Goal: Task Accomplishment & Management: Manage account settings

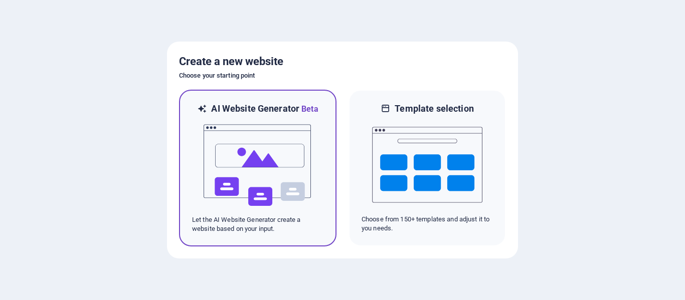
click at [299, 175] on img at bounding box center [258, 165] width 110 height 100
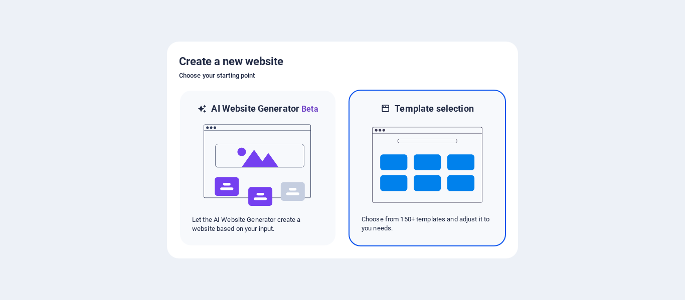
click at [396, 146] on img at bounding box center [427, 165] width 110 height 100
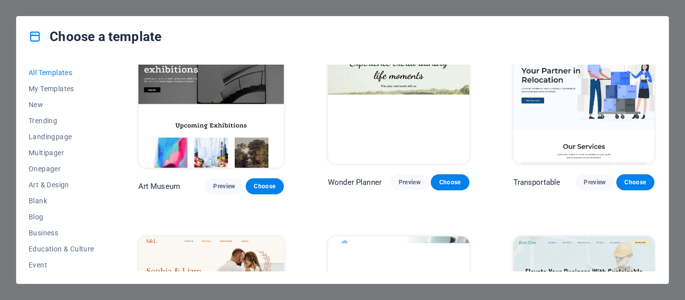
scroll to position [251, 0]
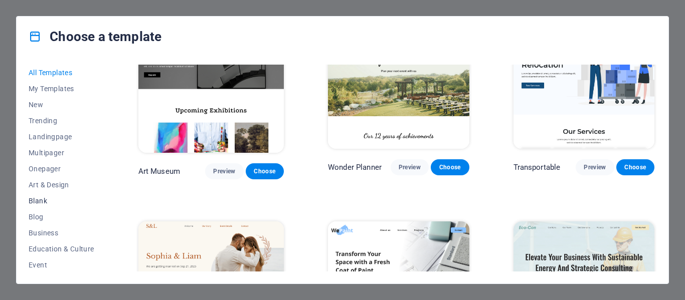
click at [49, 200] on span "Blank" at bounding box center [62, 201] width 66 height 8
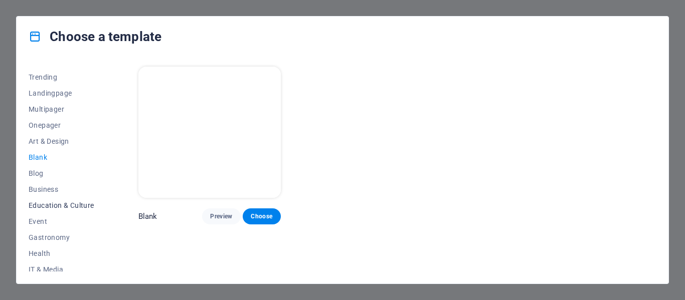
scroll to position [0, 0]
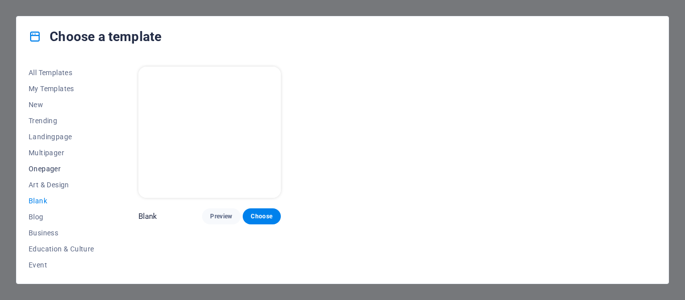
click at [61, 168] on span "Onepager" at bounding box center [62, 169] width 66 height 8
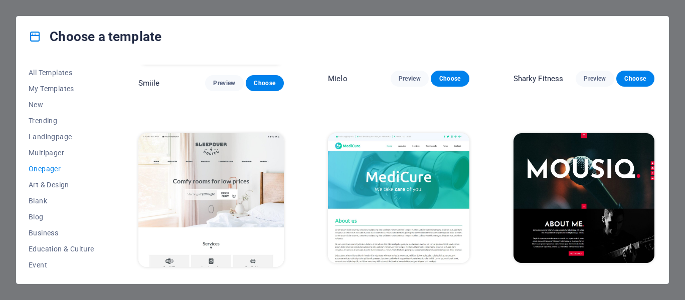
scroll to position [2727, 0]
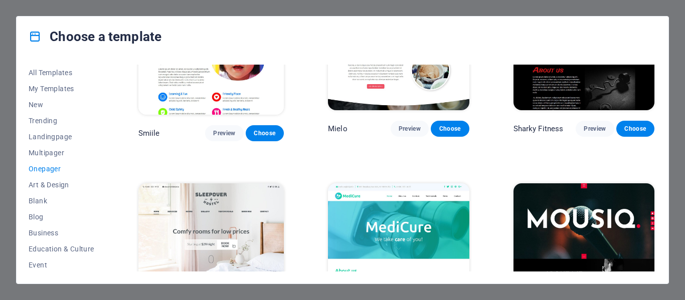
click at [561, 183] on img at bounding box center [583, 248] width 141 height 130
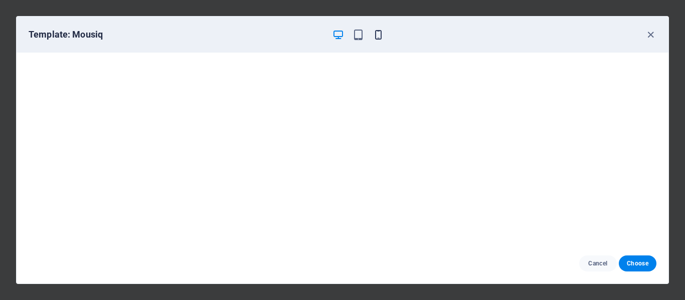
click at [372, 36] on icon "button" at bounding box center [378, 35] width 12 height 12
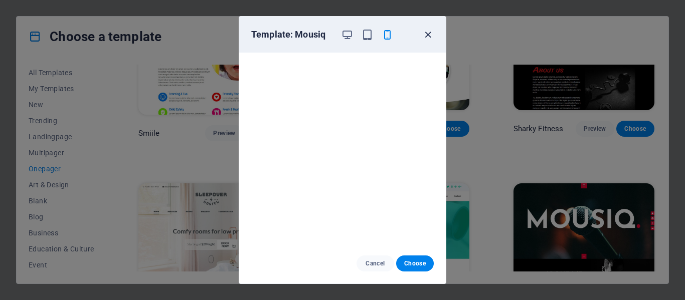
click at [422, 36] on icon "button" at bounding box center [428, 35] width 12 height 12
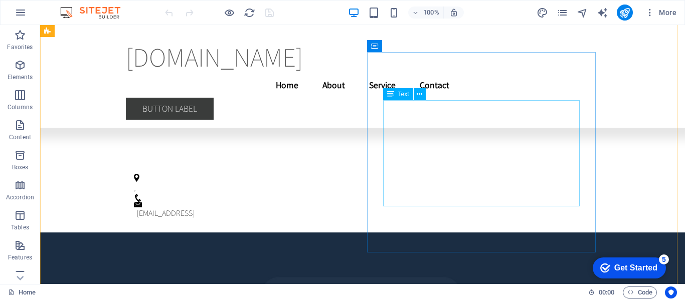
scroll to position [2145, 0]
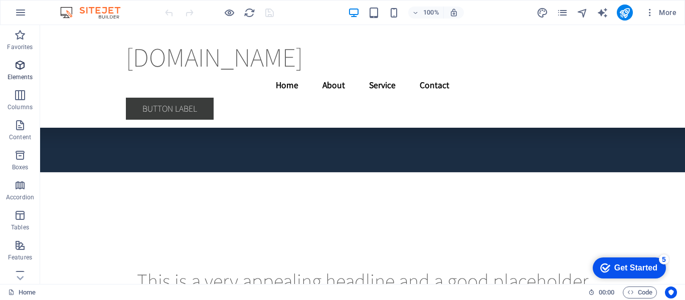
click at [22, 70] on icon "button" at bounding box center [20, 65] width 12 height 12
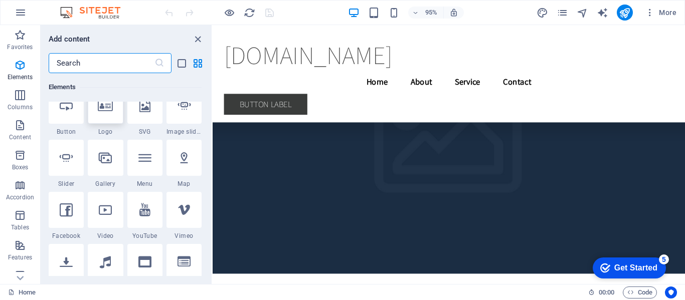
scroll to position [257, 0]
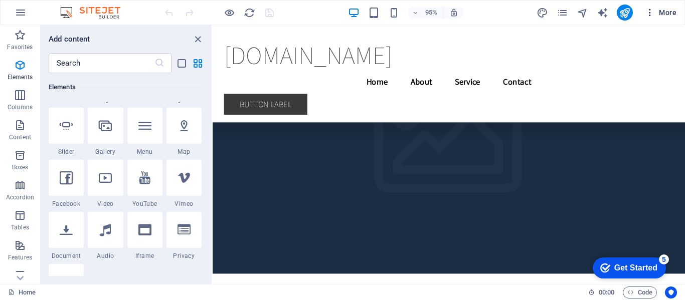
click at [656, 14] on span "More" at bounding box center [661, 13] width 32 height 10
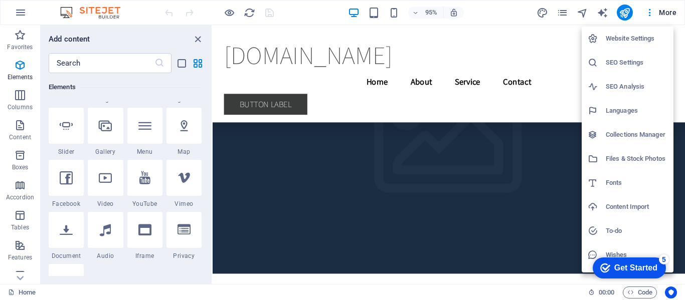
click at [550, 13] on div at bounding box center [342, 150] width 685 height 300
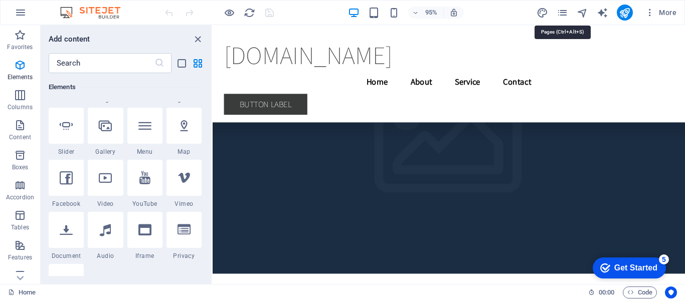
click at [564, 11] on icon "pages" at bounding box center [562, 13] width 12 height 12
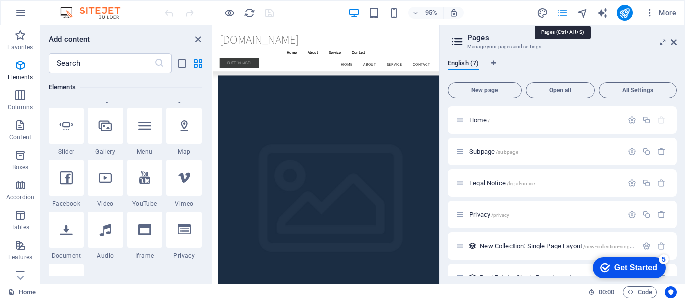
scroll to position [2905, 0]
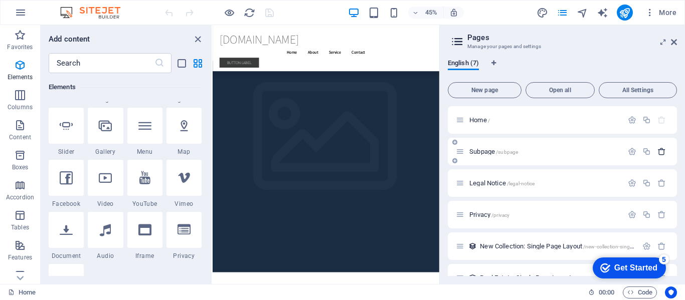
click at [658, 151] on icon "button" at bounding box center [661, 151] width 9 height 9
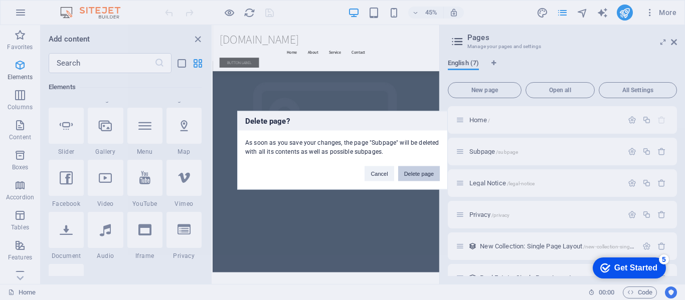
click at [423, 171] on button "Delete page" at bounding box center [419, 173] width 42 height 15
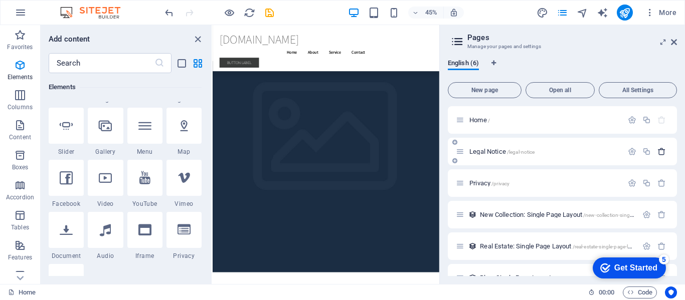
click at [660, 154] on icon "button" at bounding box center [661, 151] width 9 height 9
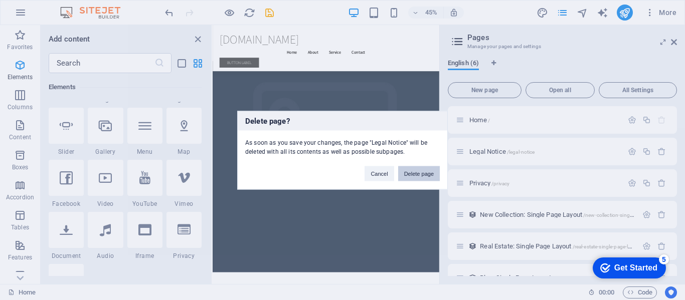
click at [433, 173] on button "Delete page" at bounding box center [419, 173] width 42 height 15
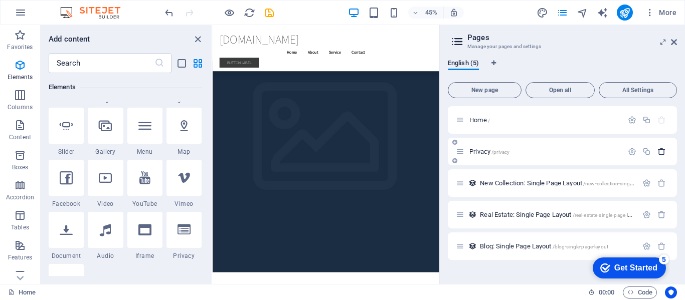
click at [664, 150] on icon "button" at bounding box center [661, 151] width 9 height 9
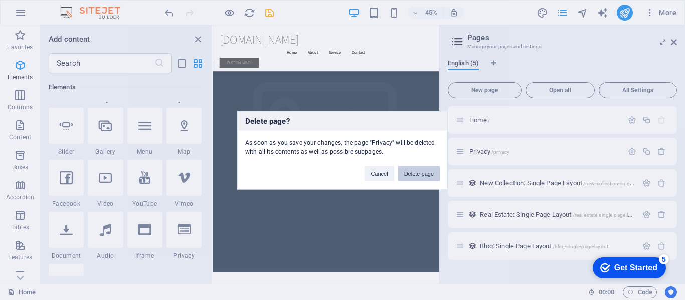
click at [436, 175] on button "Delete page" at bounding box center [419, 173] width 42 height 15
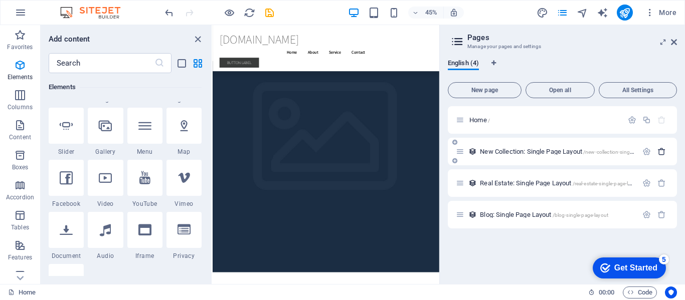
click at [661, 151] on icon "button" at bounding box center [661, 151] width 9 height 9
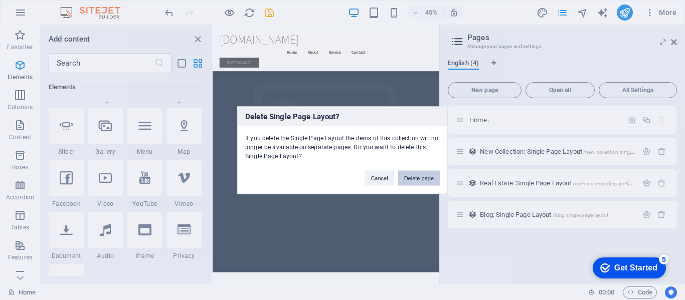
click at [412, 178] on button "Delete page" at bounding box center [419, 177] width 42 height 15
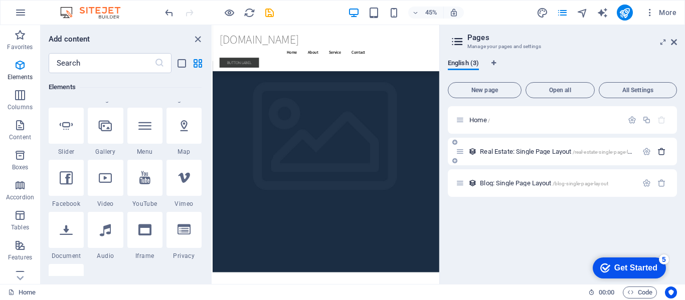
click at [660, 153] on icon "button" at bounding box center [661, 151] width 9 height 9
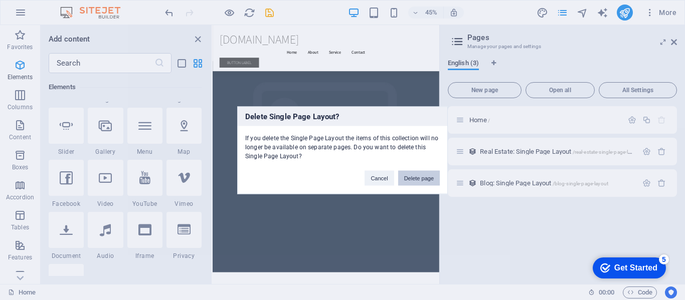
drag, startPoint x: 432, startPoint y: 176, endPoint x: 522, endPoint y: 176, distance: 90.7
click at [433, 174] on button "Delete page" at bounding box center [419, 177] width 42 height 15
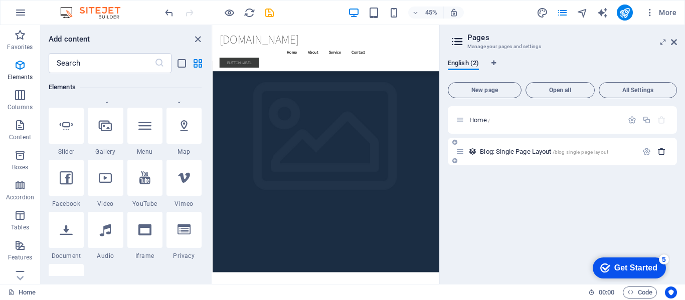
click at [666, 152] on button "button" at bounding box center [661, 151] width 15 height 9
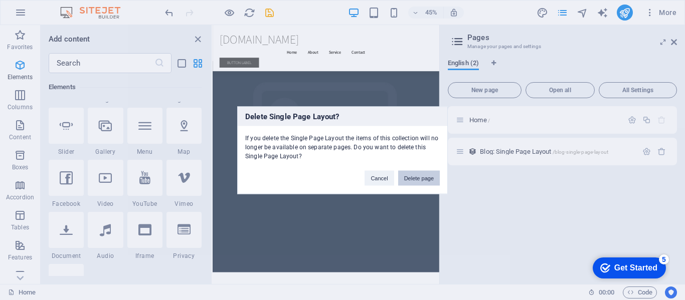
click at [413, 181] on button "Delete page" at bounding box center [419, 177] width 42 height 15
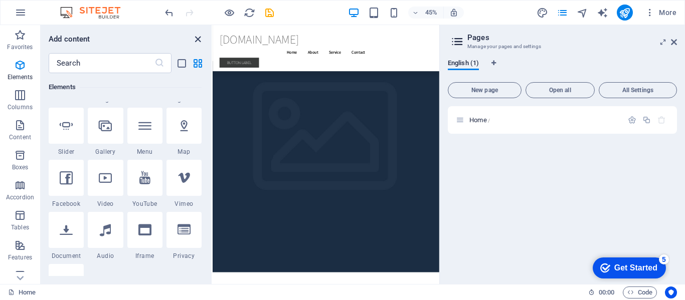
drag, startPoint x: 193, startPoint y: 40, endPoint x: 208, endPoint y: 61, distance: 26.3
click at [193, 40] on icon "close panel" at bounding box center [198, 40] width 12 height 12
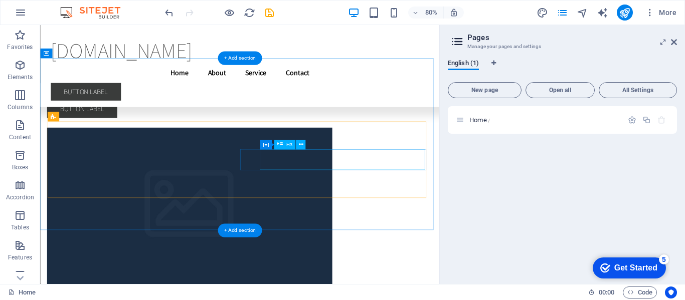
scroll to position [2998, 0]
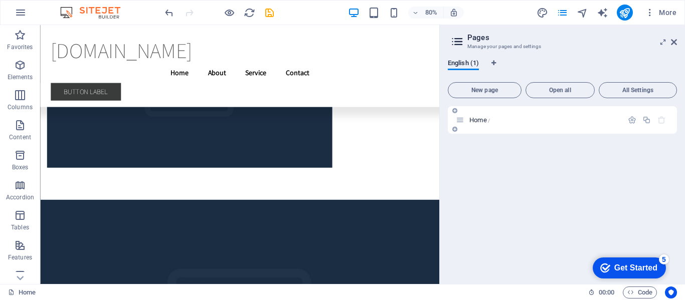
click at [463, 123] on icon at bounding box center [460, 120] width 9 height 9
click at [459, 119] on icon at bounding box center [460, 120] width 9 height 9
click at [482, 118] on span "Home /" at bounding box center [479, 120] width 21 height 8
click at [547, 90] on span "Open all" at bounding box center [560, 90] width 60 height 6
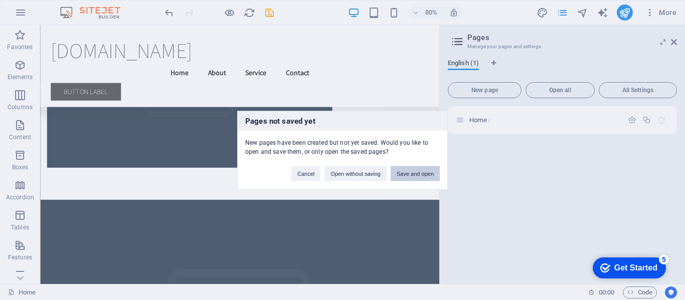
click at [413, 175] on button "Save and open" at bounding box center [415, 173] width 49 height 15
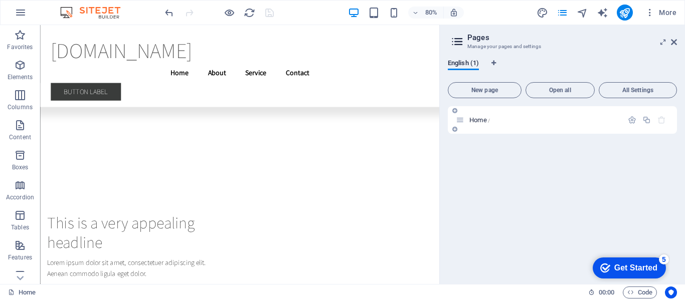
scroll to position [2321, 0]
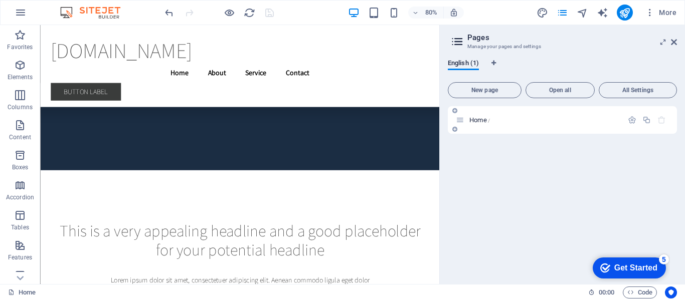
click at [454, 127] on icon at bounding box center [454, 129] width 5 height 6
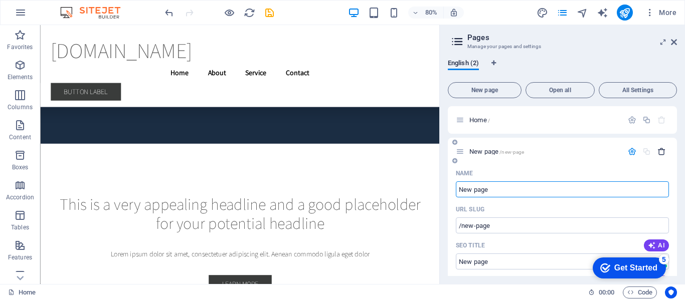
click at [659, 152] on icon "button" at bounding box center [661, 151] width 9 height 9
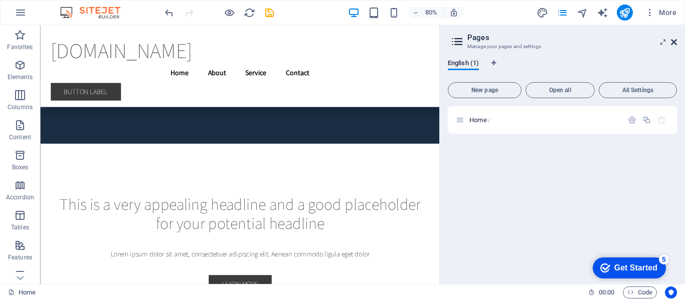
click at [674, 42] on icon at bounding box center [674, 42] width 6 height 8
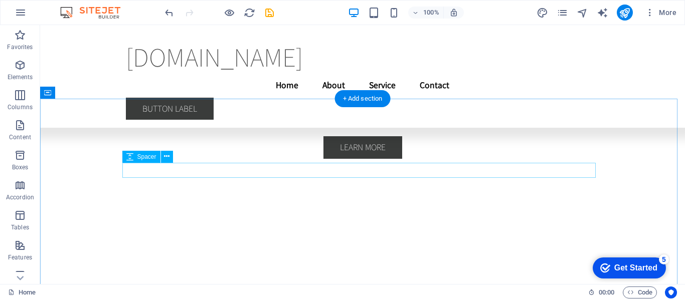
scroll to position [2429, 0]
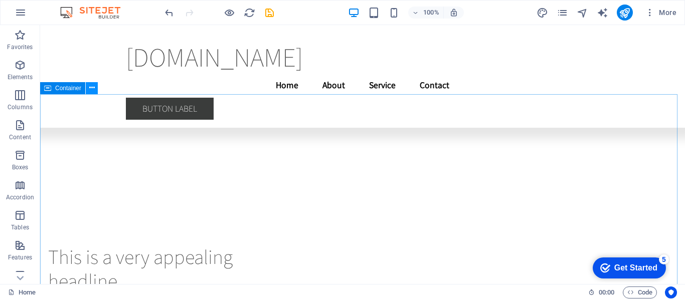
click at [90, 89] on icon at bounding box center [92, 88] width 6 height 11
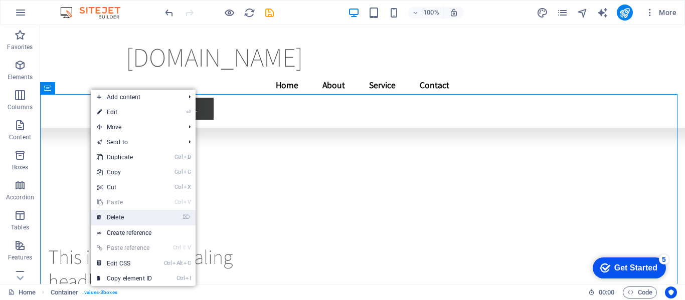
click at [132, 221] on link "⌦ Delete" at bounding box center [124, 217] width 67 height 15
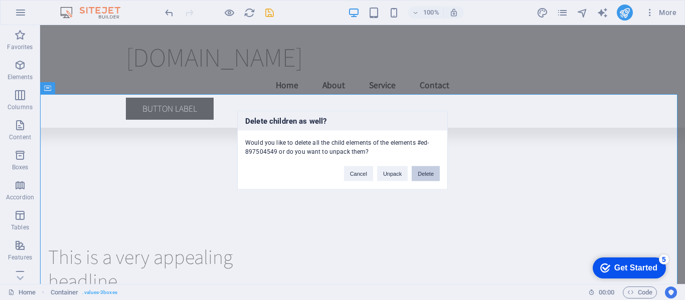
click at [418, 176] on button "Delete" at bounding box center [426, 173] width 28 height 15
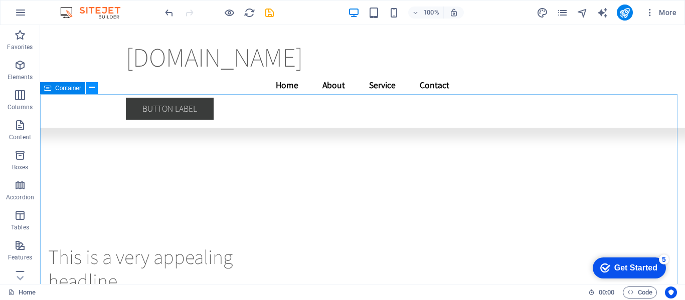
click at [89, 89] on icon at bounding box center [92, 88] width 6 height 11
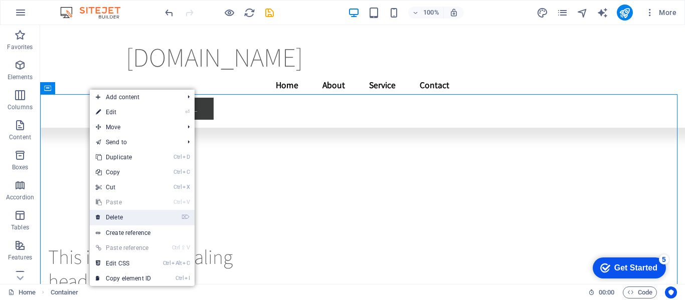
click at [135, 220] on link "⌦ Delete" at bounding box center [123, 217] width 67 height 15
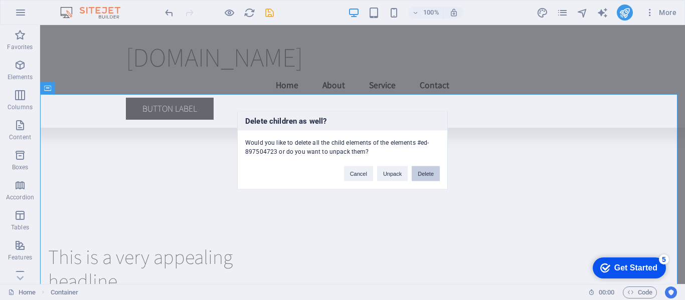
click at [418, 173] on button "Delete" at bounding box center [426, 173] width 28 height 15
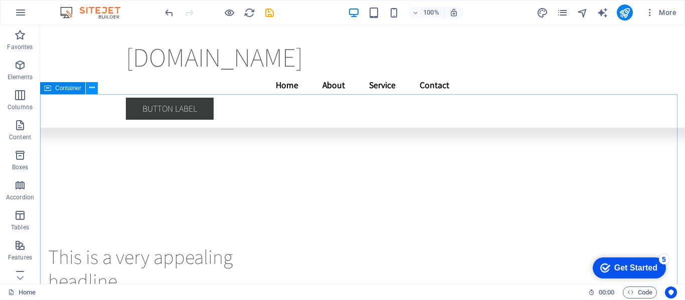
click at [91, 93] on icon at bounding box center [92, 88] width 6 height 11
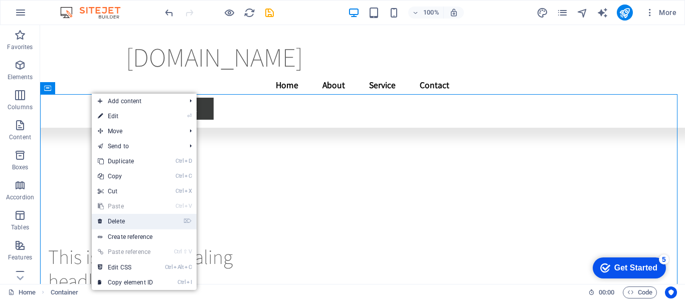
click at [138, 224] on link "⌦ Delete" at bounding box center [125, 221] width 67 height 15
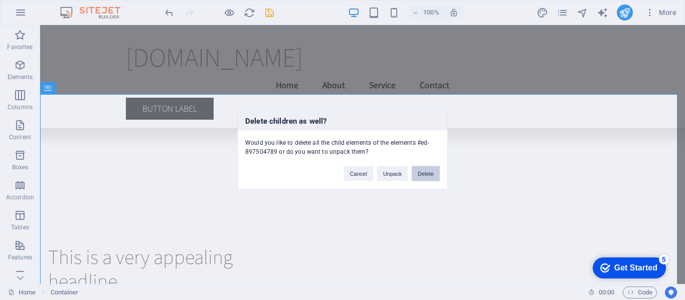
click at [416, 175] on button "Delete" at bounding box center [426, 173] width 28 height 15
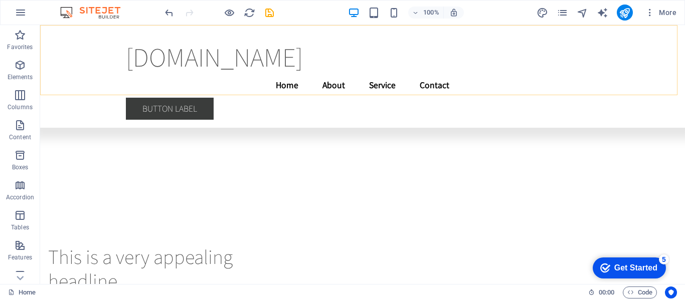
click at [92, 90] on div "[DOMAIN_NAME] Menu Home About Service Contact Button label" at bounding box center [362, 72] width 645 height 95
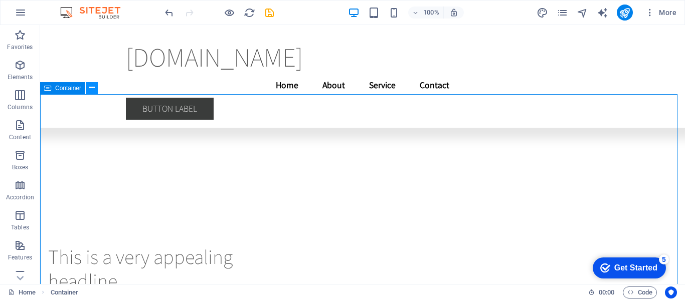
click at [88, 91] on button at bounding box center [92, 88] width 12 height 12
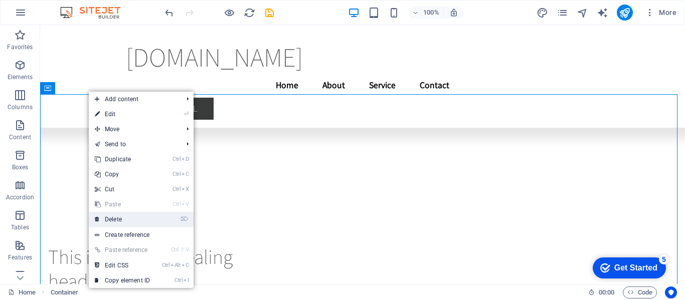
click at [125, 213] on link "⌦ Delete" at bounding box center [122, 219] width 67 height 15
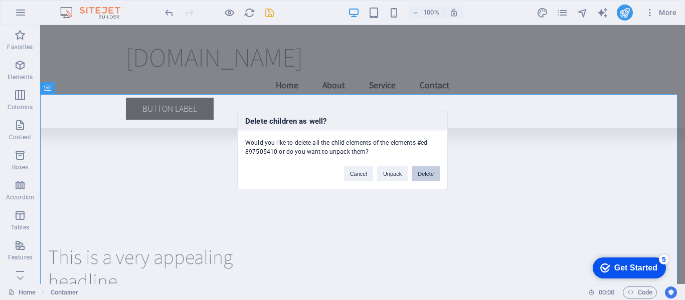
drag, startPoint x: 424, startPoint y: 169, endPoint x: 384, endPoint y: 145, distance: 46.6
click at [424, 169] on button "Delete" at bounding box center [426, 173] width 28 height 15
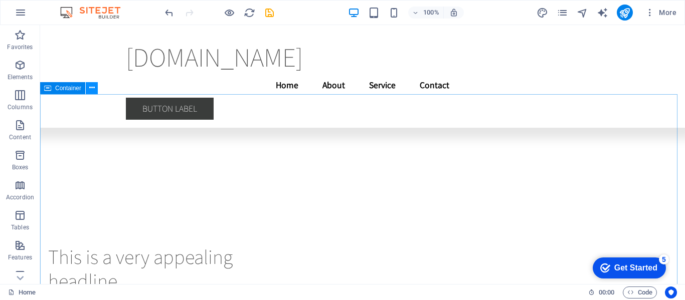
click at [91, 91] on icon at bounding box center [92, 88] width 6 height 11
click at [86, 91] on button at bounding box center [92, 88] width 12 height 12
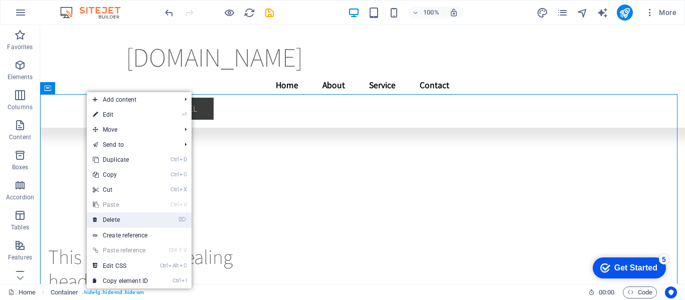
click at [122, 221] on link "⌦ Delete" at bounding box center [120, 220] width 67 height 15
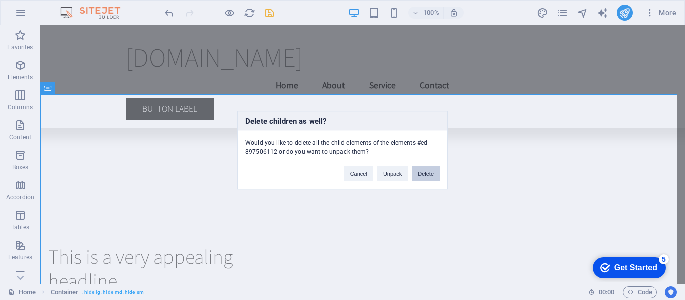
drag, startPoint x: 422, startPoint y: 174, endPoint x: 382, endPoint y: 149, distance: 46.9
click at [422, 174] on button "Delete" at bounding box center [426, 173] width 28 height 15
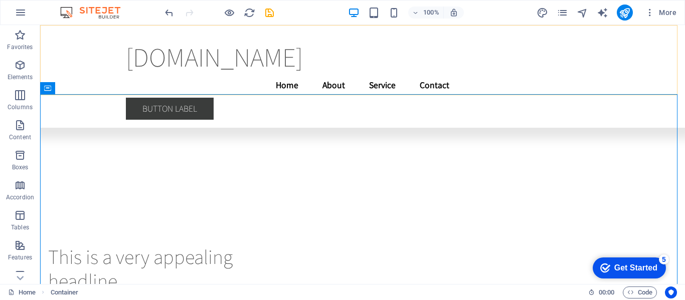
click at [92, 91] on div "[DOMAIN_NAME] Menu Home About Service Contact Button label" at bounding box center [362, 72] width 645 height 95
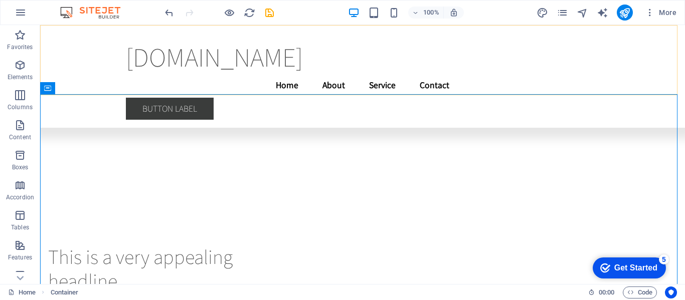
click at [95, 88] on div "[DOMAIN_NAME] Menu Home About Service Contact Button label" at bounding box center [362, 72] width 645 height 95
click at [86, 89] on div "Container" at bounding box center [72, 88] width 64 height 13
click at [86, 89] on button at bounding box center [92, 88] width 12 height 12
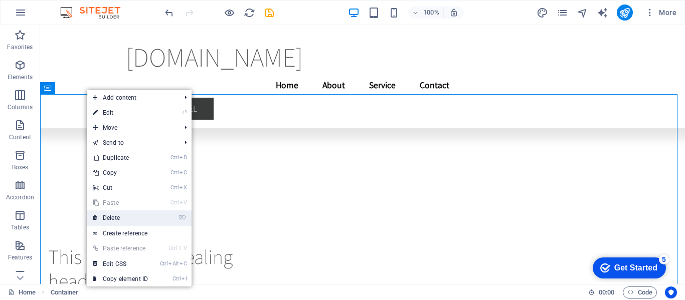
click at [134, 221] on link "⌦ Delete" at bounding box center [120, 218] width 67 height 15
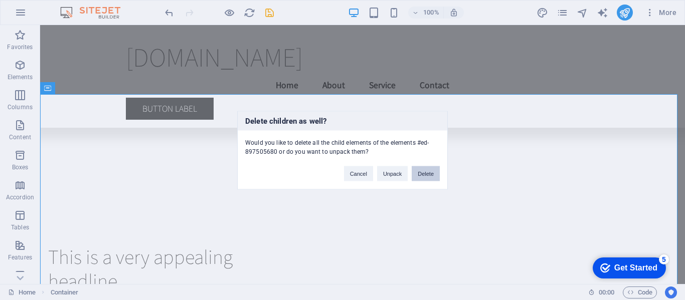
click at [430, 167] on button "Delete" at bounding box center [426, 173] width 28 height 15
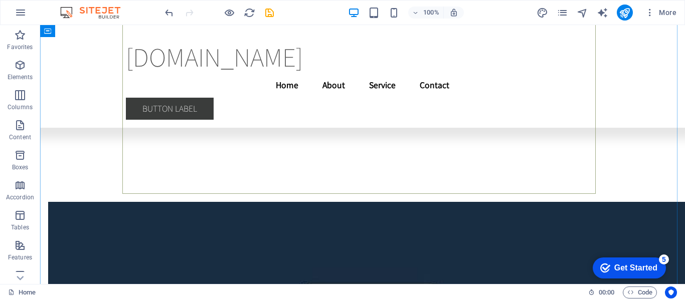
scroll to position [3901, 0]
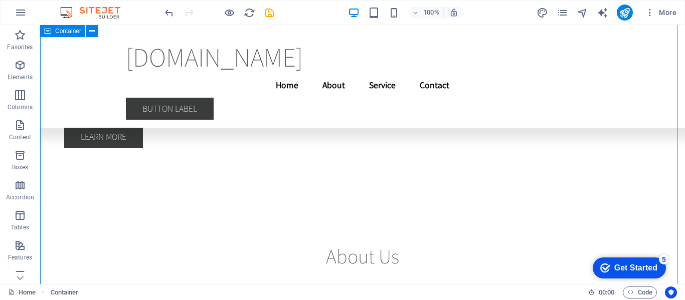
scroll to position [3693, 0]
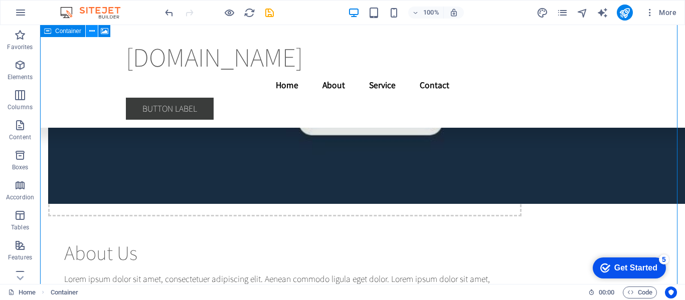
click at [90, 32] on icon at bounding box center [92, 31] width 6 height 11
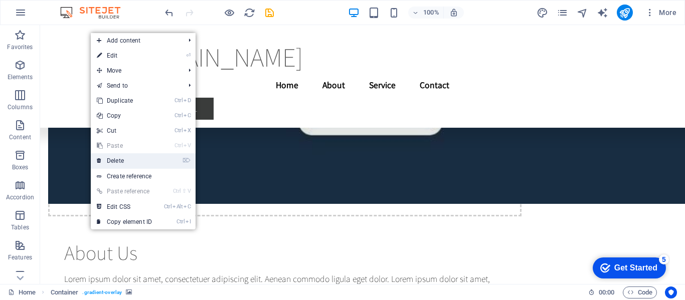
click at [126, 158] on link "⌦ Delete" at bounding box center [124, 160] width 67 height 15
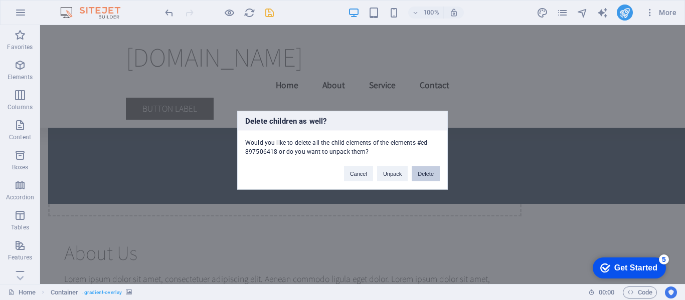
click at [433, 176] on button "Delete" at bounding box center [426, 173] width 28 height 15
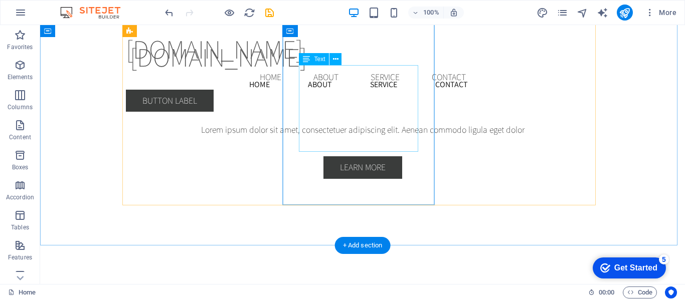
scroll to position [2548, 0]
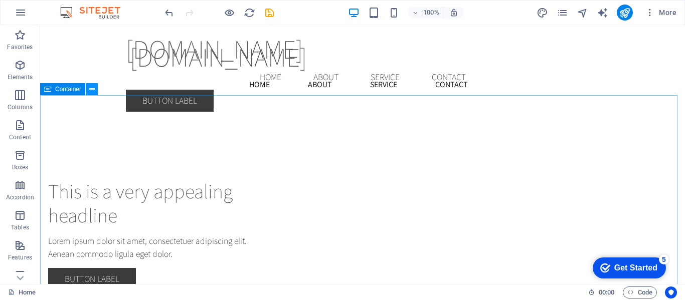
click at [91, 90] on icon at bounding box center [92, 89] width 6 height 11
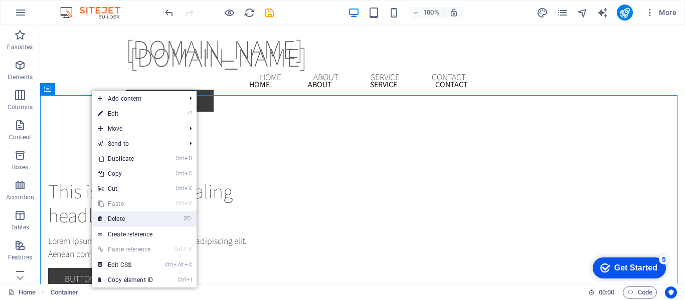
click at [128, 222] on link "⌦ Delete" at bounding box center [125, 219] width 67 height 15
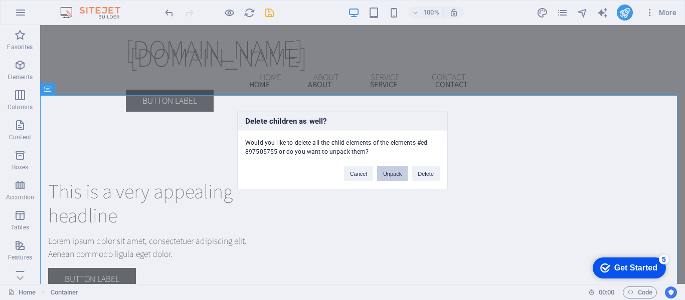
click at [391, 173] on button "Unpack" at bounding box center [392, 173] width 31 height 15
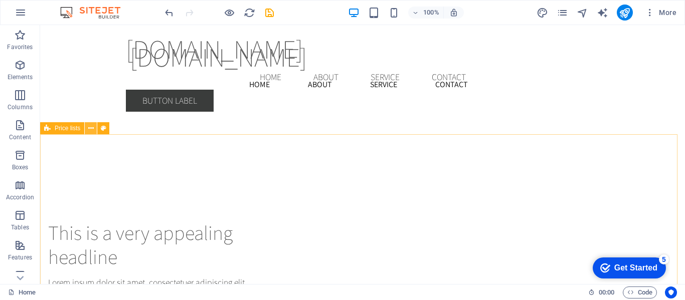
click at [88, 128] on icon at bounding box center [91, 128] width 6 height 11
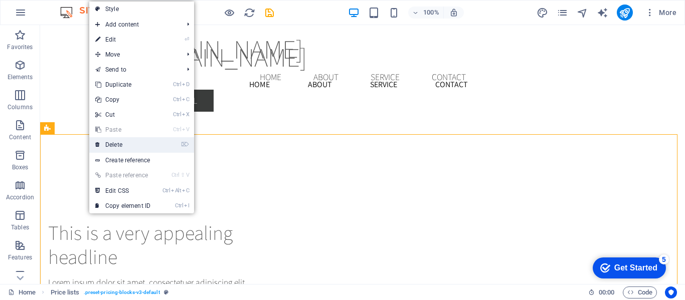
click at [114, 143] on link "⌦ Delete" at bounding box center [122, 144] width 67 height 15
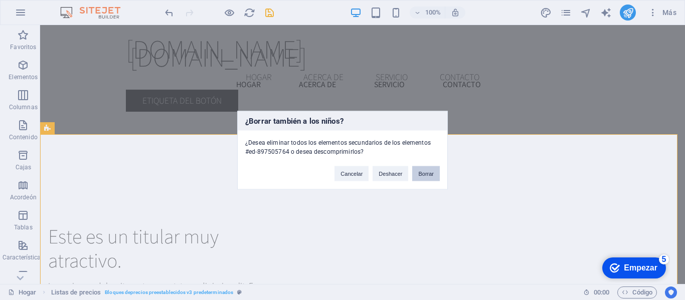
click at [422, 174] on font "Borrar" at bounding box center [426, 173] width 16 height 6
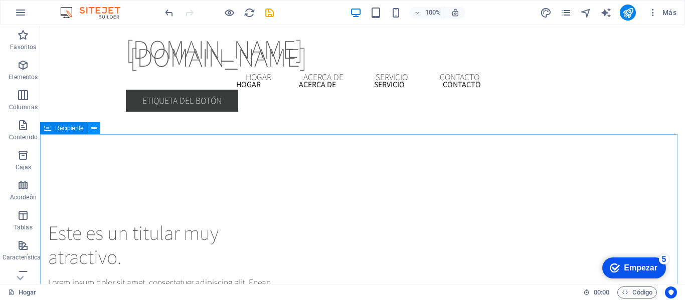
click at [95, 132] on icon at bounding box center [94, 128] width 6 height 11
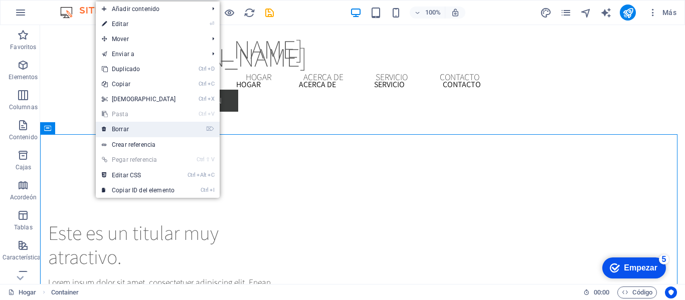
click at [119, 133] on link "⌦ Borrar" at bounding box center [139, 129] width 86 height 15
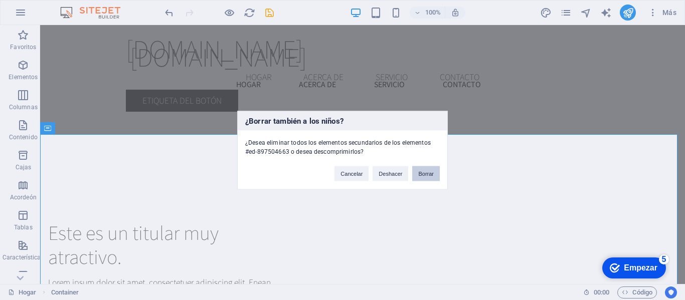
click at [423, 178] on button "Borrar" at bounding box center [426, 173] width 28 height 15
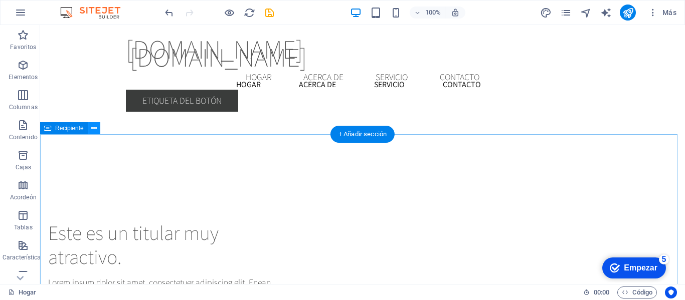
click at [94, 133] on icon at bounding box center [94, 128] width 6 height 11
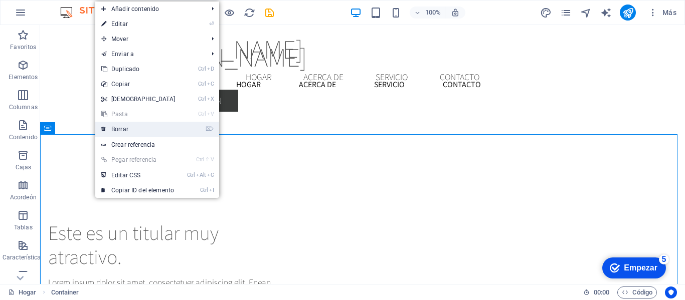
click at [126, 127] on font "Borrar" at bounding box center [119, 129] width 17 height 7
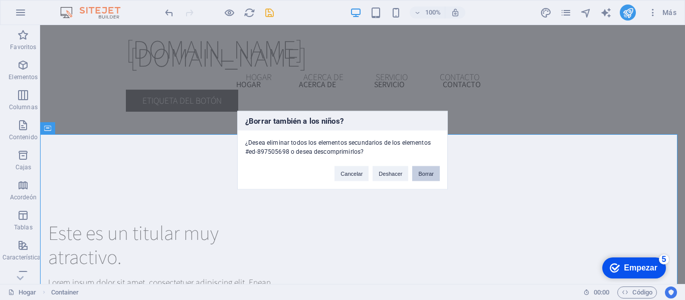
click at [423, 167] on button "Borrar" at bounding box center [426, 173] width 28 height 15
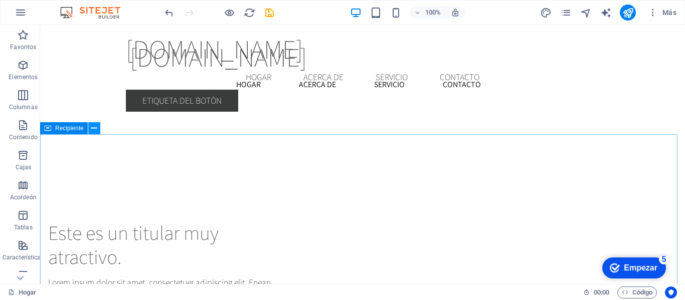
click at [98, 130] on button at bounding box center [94, 128] width 12 height 12
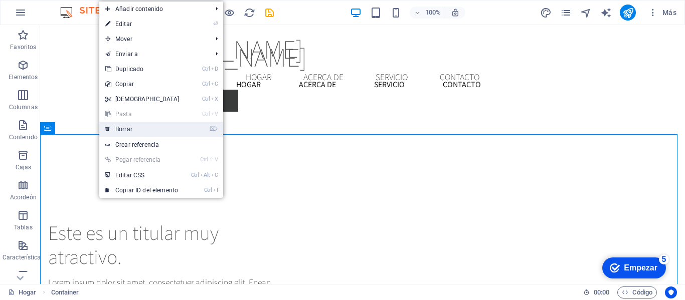
click at [135, 130] on link "⌦ Borrar" at bounding box center [142, 129] width 86 height 15
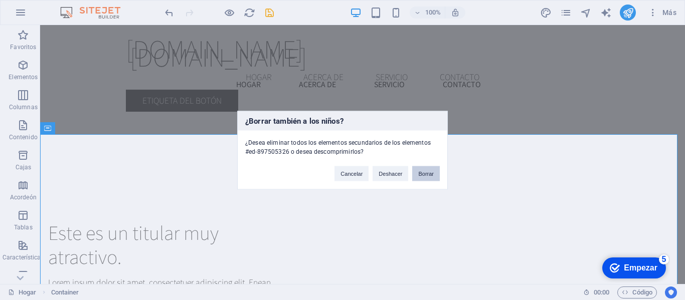
click at [433, 172] on font "Borrar" at bounding box center [426, 173] width 16 height 6
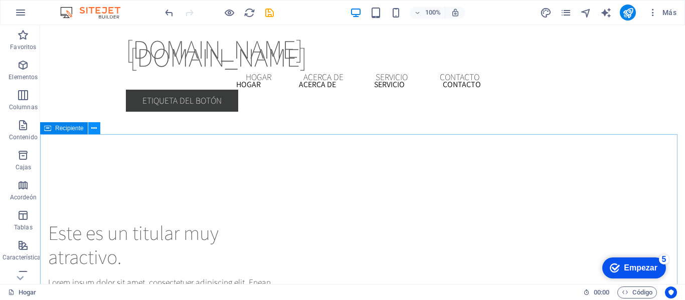
click at [93, 132] on icon at bounding box center [94, 128] width 6 height 11
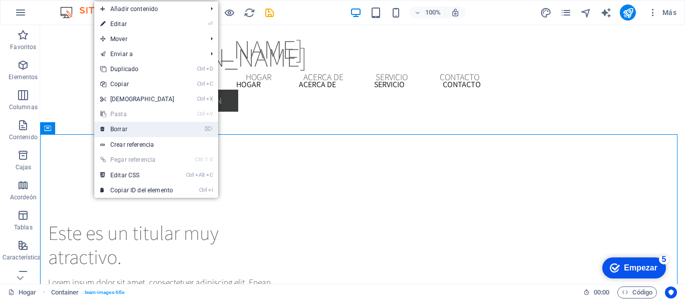
click at [127, 133] on link "⌦ Borrar" at bounding box center [137, 129] width 86 height 15
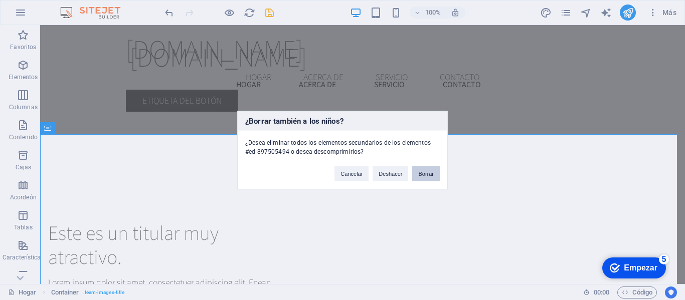
click at [420, 169] on button "Borrar" at bounding box center [426, 173] width 28 height 15
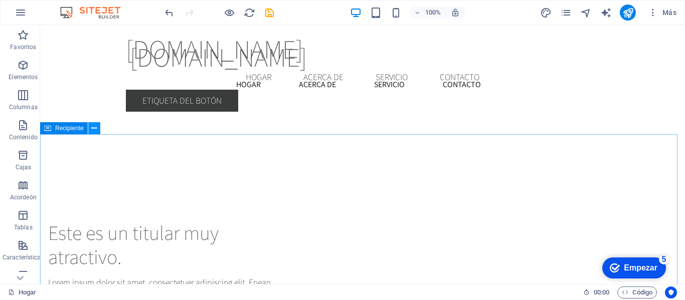
click at [97, 132] on button at bounding box center [94, 128] width 12 height 12
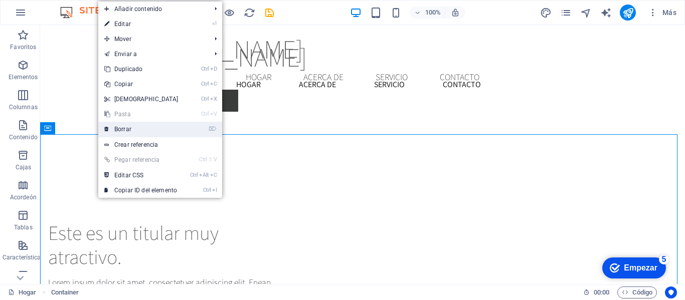
click at [123, 132] on font "Borrar" at bounding box center [122, 129] width 17 height 7
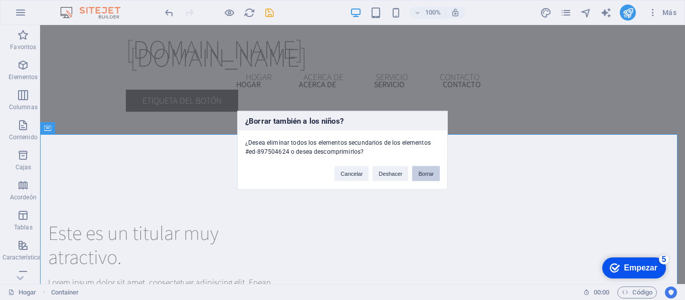
click at [416, 173] on button "Borrar" at bounding box center [426, 173] width 28 height 15
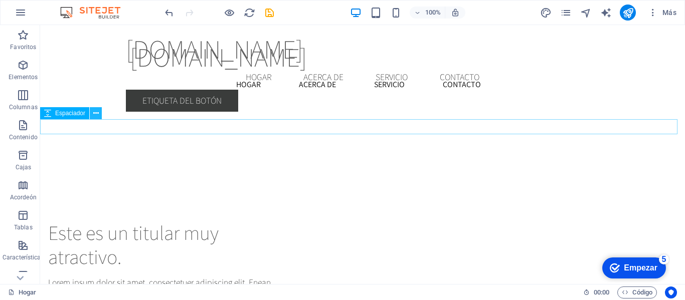
click at [98, 116] on icon at bounding box center [96, 113] width 6 height 11
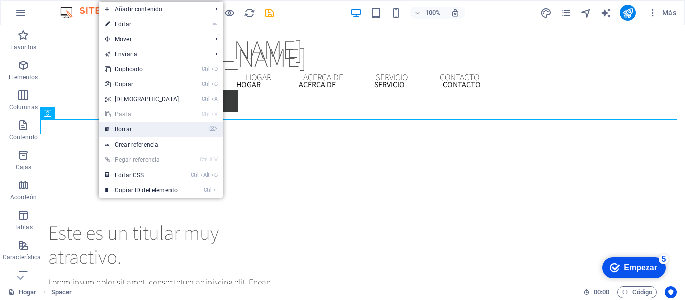
click at [151, 131] on link "⌦ Borrar" at bounding box center [142, 129] width 86 height 15
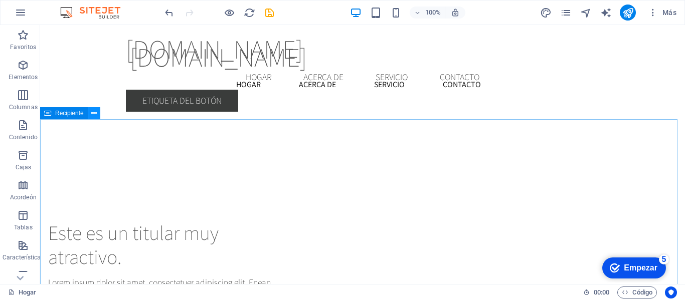
click at [98, 115] on button at bounding box center [94, 113] width 12 height 12
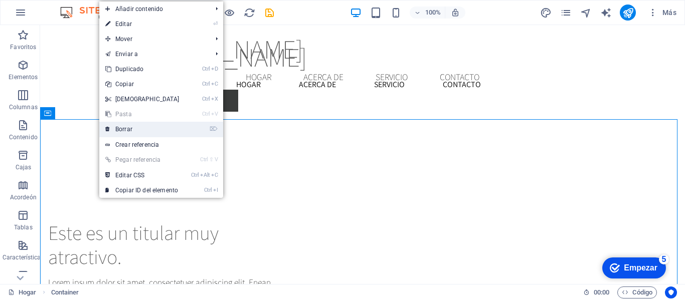
click at [126, 124] on link "⌦ Borrar" at bounding box center [142, 129] width 86 height 15
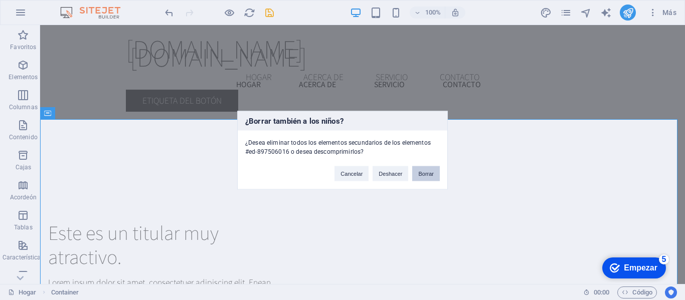
click at [423, 168] on button "Borrar" at bounding box center [426, 173] width 28 height 15
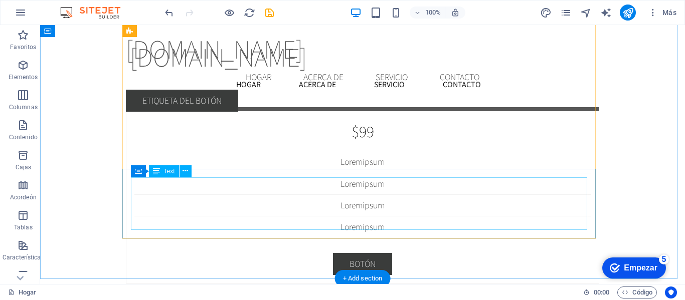
scroll to position [3744, 0]
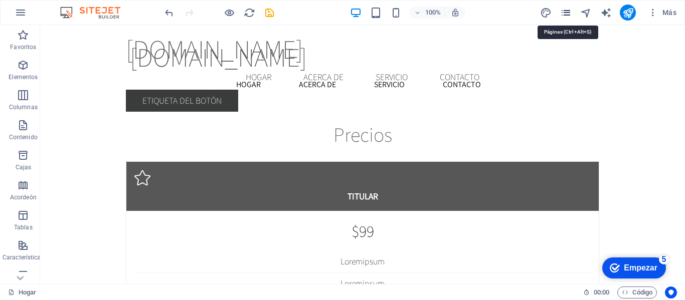
click at [562, 13] on icon "páginas" at bounding box center [566, 13] width 12 height 12
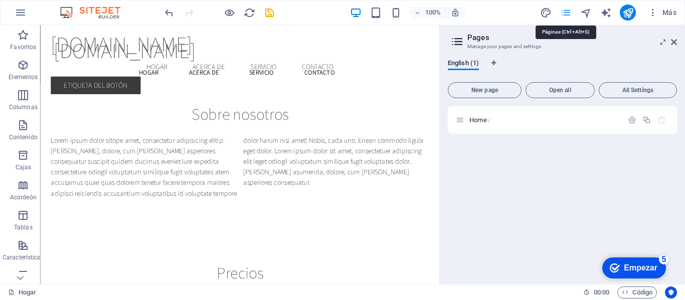
scroll to position [3799, 0]
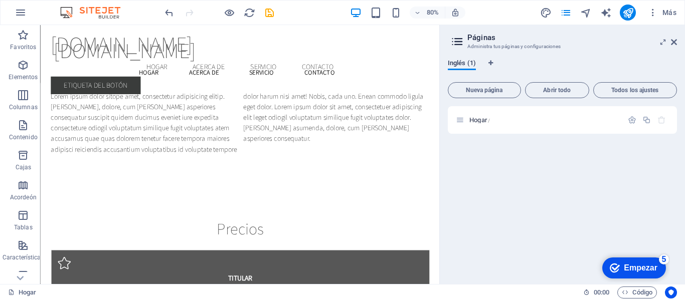
click at [464, 63] on font "Inglés (1)" at bounding box center [462, 63] width 28 height 8
click at [459, 43] on icon at bounding box center [457, 42] width 15 height 14
click at [99, 143] on icon at bounding box center [100, 142] width 5 height 9
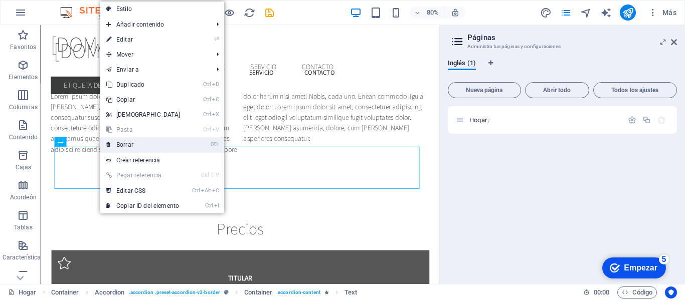
click at [112, 144] on link "⌦ Borrar" at bounding box center [143, 144] width 86 height 15
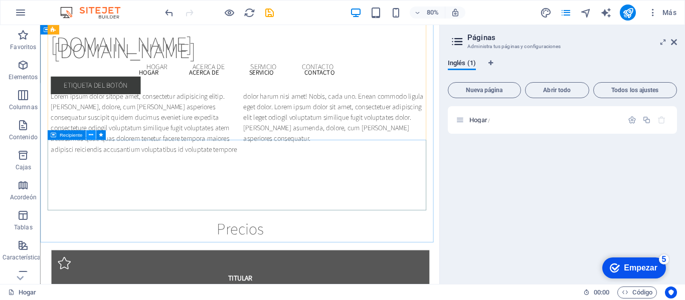
click at [93, 134] on button at bounding box center [91, 135] width 10 height 10
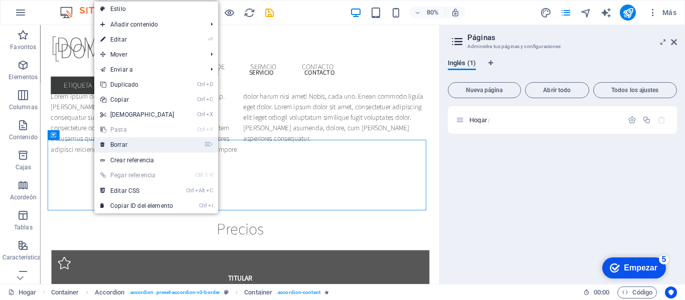
click at [124, 145] on font "Borrar" at bounding box center [118, 144] width 17 height 7
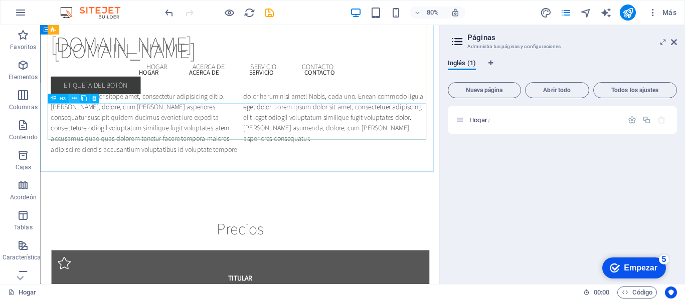
click at [78, 100] on button at bounding box center [74, 99] width 10 height 10
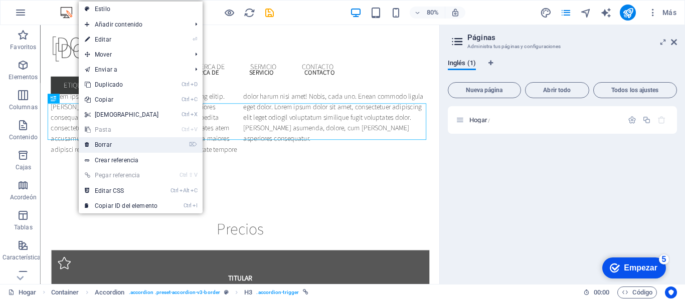
click at [108, 140] on link "⌦ Borrar" at bounding box center [122, 144] width 86 height 15
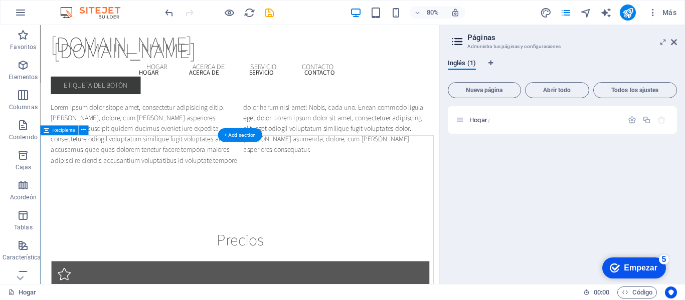
scroll to position [3800, 0]
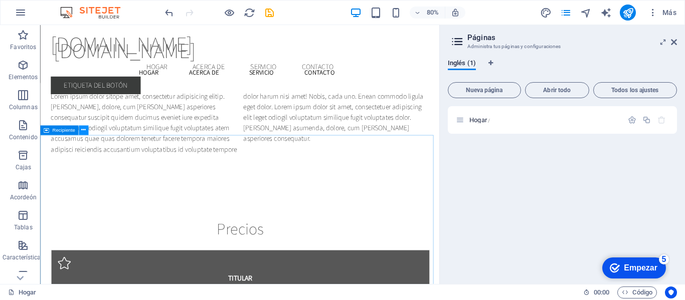
click at [84, 132] on icon at bounding box center [83, 130] width 5 height 9
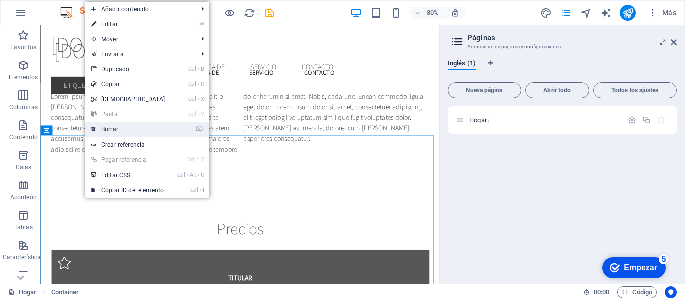
click at [109, 131] on font "Borrar" at bounding box center [109, 129] width 17 height 7
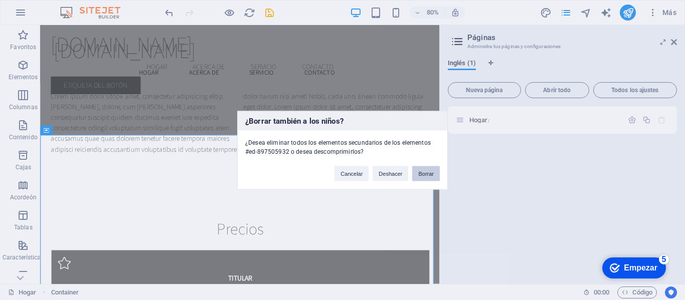
click at [417, 173] on button "Borrar" at bounding box center [426, 173] width 28 height 15
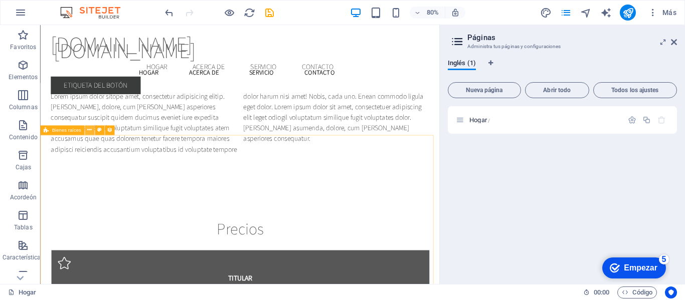
click at [91, 131] on icon at bounding box center [89, 130] width 5 height 9
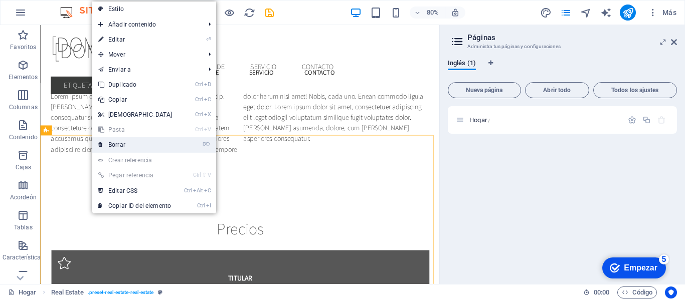
click at [140, 148] on link "⌦ Borrar" at bounding box center [135, 144] width 86 height 15
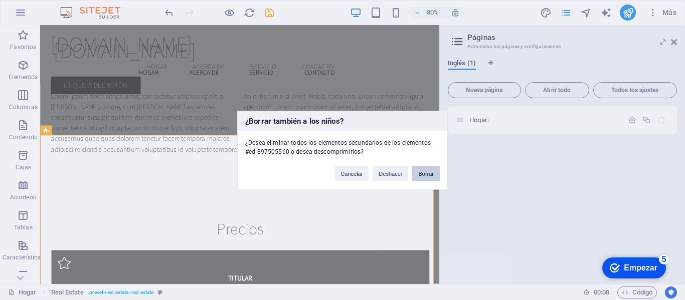
click at [437, 177] on button "Borrar" at bounding box center [426, 173] width 28 height 15
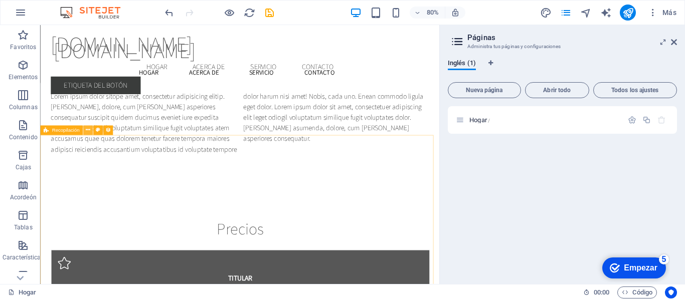
click at [86, 129] on icon at bounding box center [88, 130] width 5 height 9
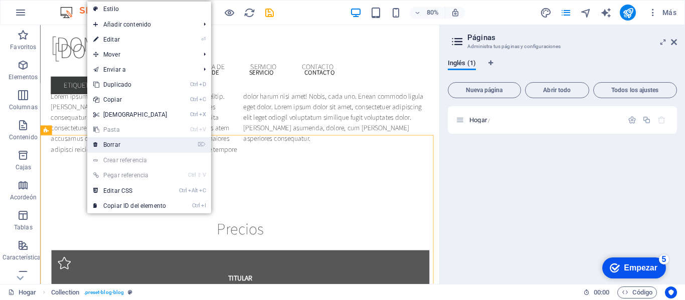
click at [132, 141] on link "⌦ Borrar" at bounding box center [130, 144] width 86 height 15
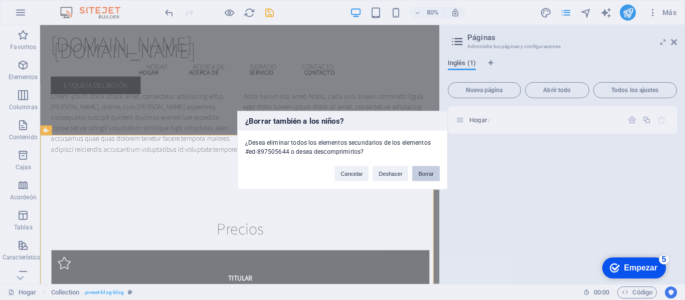
click at [429, 169] on button "Borrar" at bounding box center [426, 173] width 28 height 15
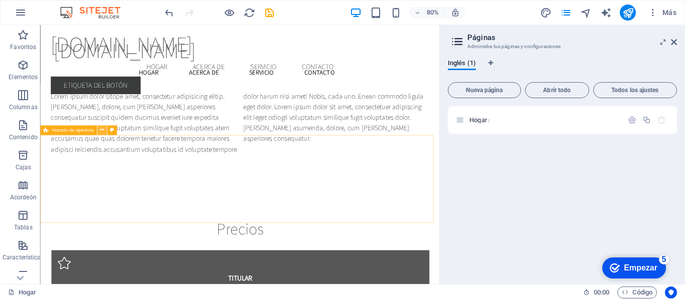
click at [105, 134] on button at bounding box center [102, 131] width 10 height 10
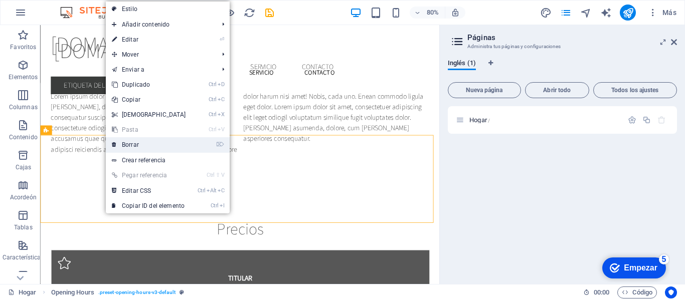
click at [146, 148] on link "⌦ Borrar" at bounding box center [149, 144] width 86 height 15
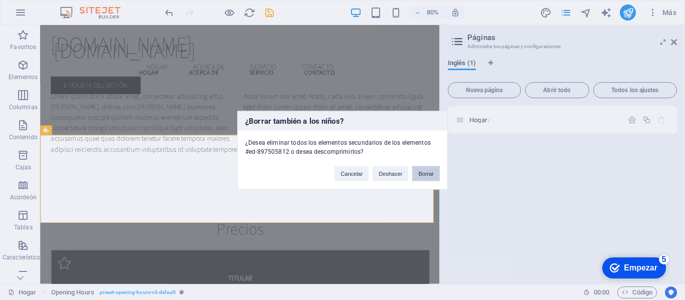
click at [436, 174] on button "Borrar" at bounding box center [426, 173] width 28 height 15
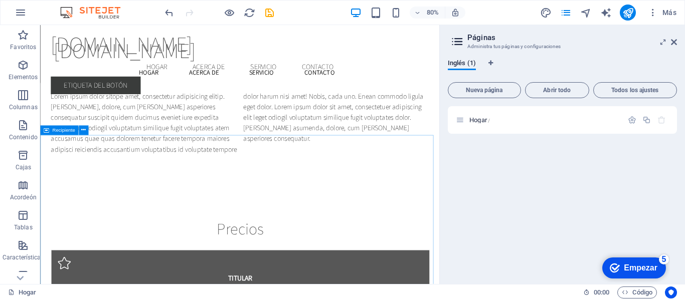
click at [90, 128] on div "Recipiente" at bounding box center [66, 131] width 53 height 10
click at [78, 132] on div "Recipiente" at bounding box center [59, 131] width 38 height 10
click at [87, 130] on button at bounding box center [84, 131] width 10 height 10
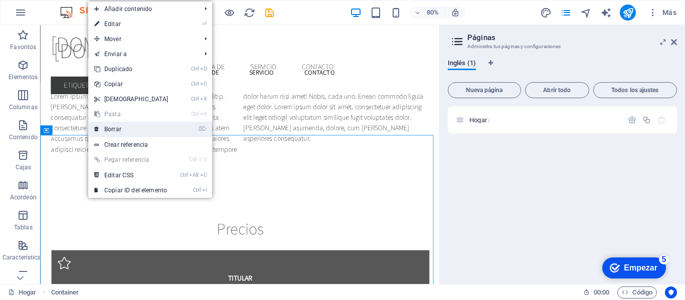
click at [128, 134] on link "⌦ Borrar" at bounding box center [131, 129] width 86 height 15
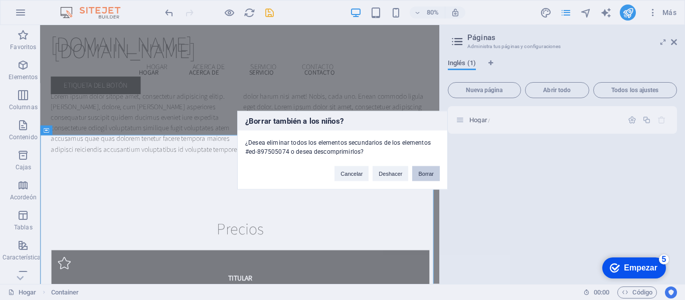
click at [428, 177] on button "Borrar" at bounding box center [426, 173] width 28 height 15
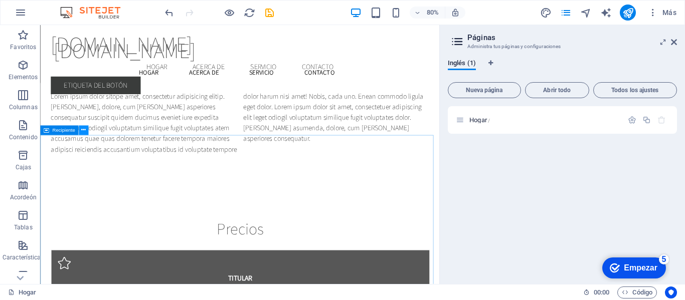
click at [86, 133] on icon at bounding box center [83, 130] width 5 height 9
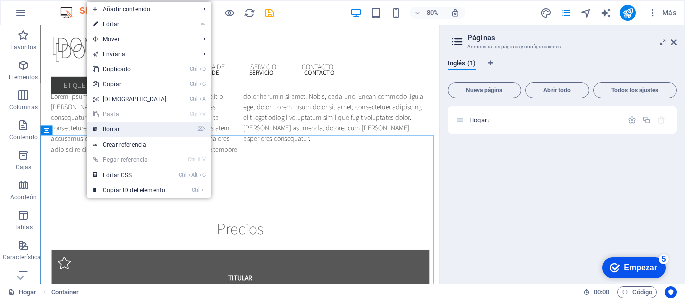
click at [151, 134] on link "⌦ Borrar" at bounding box center [130, 129] width 86 height 15
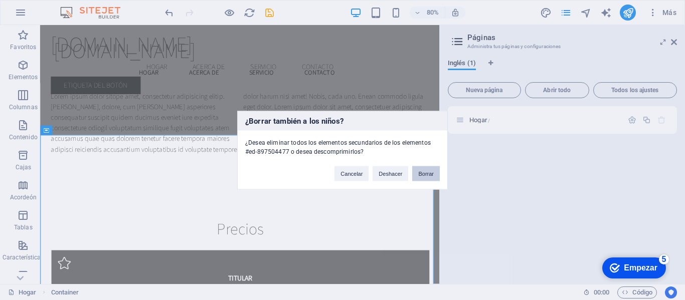
click at [428, 167] on button "Borrar" at bounding box center [426, 173] width 28 height 15
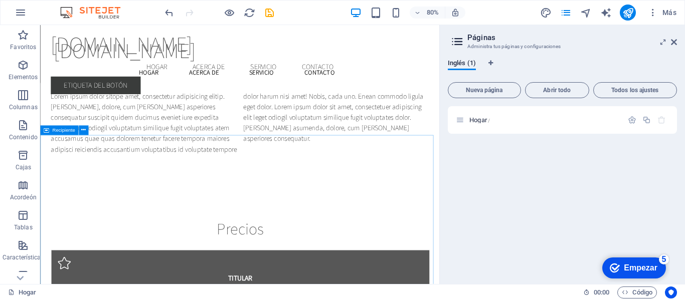
click at [90, 131] on div "Recipiente" at bounding box center [66, 131] width 53 height 10
click at [86, 131] on icon at bounding box center [83, 130] width 5 height 9
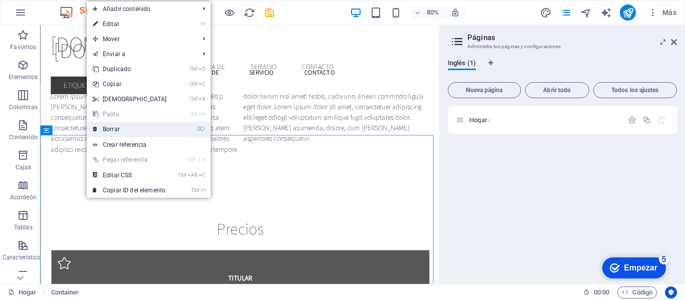
click at [143, 132] on link "⌦ Borrar" at bounding box center [130, 129] width 86 height 15
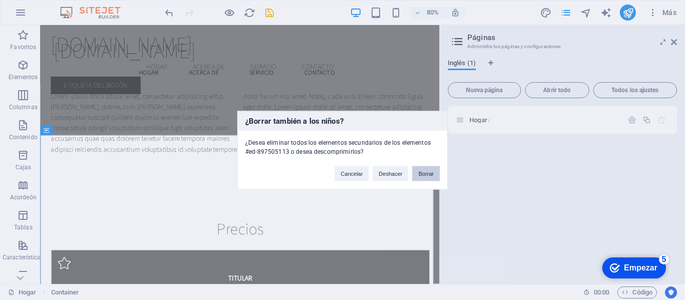
click at [422, 174] on font "Borrar" at bounding box center [426, 173] width 16 height 6
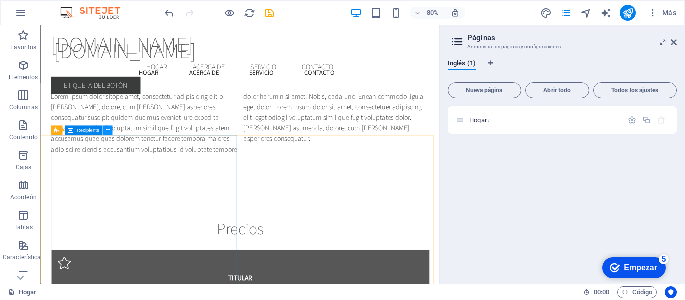
click at [108, 132] on icon at bounding box center [107, 130] width 5 height 9
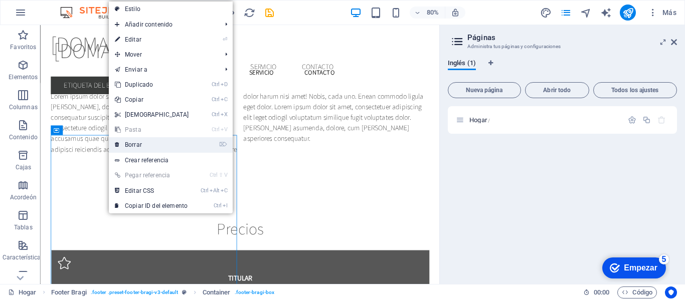
click at [126, 147] on font "Borrar" at bounding box center [133, 144] width 17 height 7
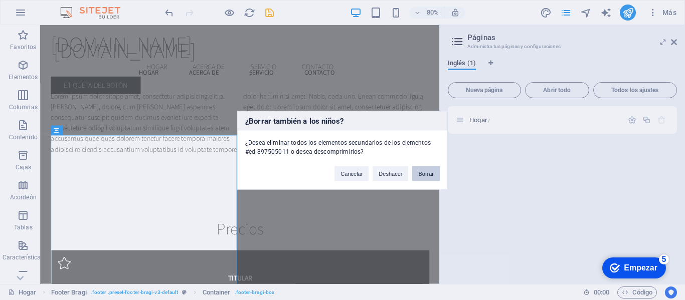
click at [430, 171] on font "Borrar" at bounding box center [426, 173] width 16 height 6
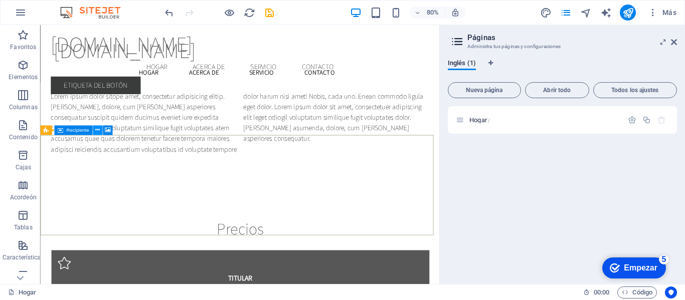
click at [100, 132] on button at bounding box center [98, 131] width 10 height 10
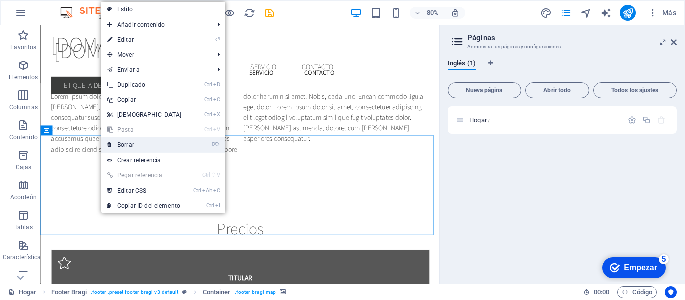
click at [161, 147] on link "⌦ Borrar" at bounding box center [144, 144] width 86 height 15
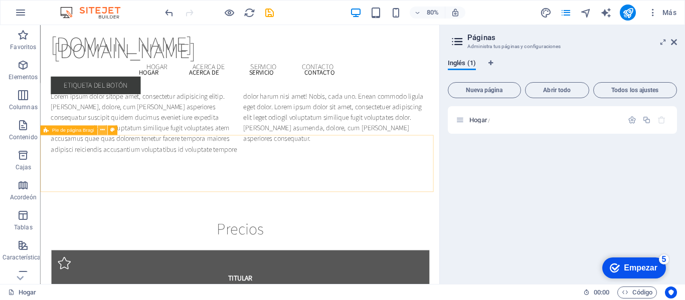
click at [103, 131] on icon at bounding box center [102, 130] width 5 height 9
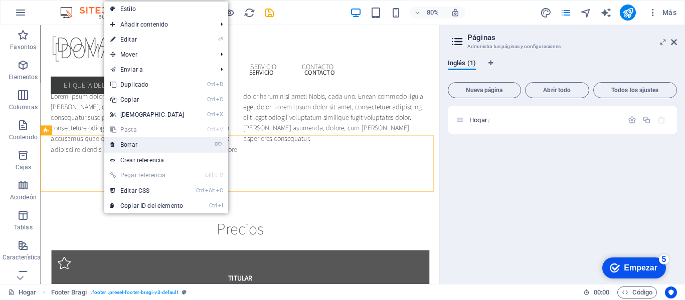
click at [126, 146] on font "Borrar" at bounding box center [128, 144] width 17 height 7
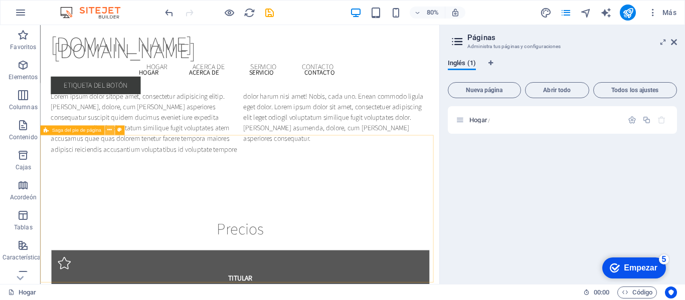
click at [111, 131] on icon at bounding box center [109, 130] width 5 height 9
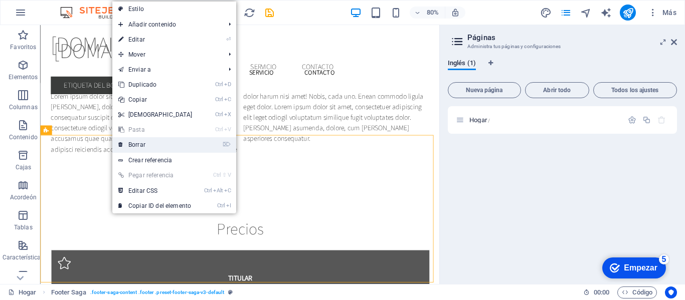
click at [145, 145] on link "⌦ Borrar" at bounding box center [155, 144] width 86 height 15
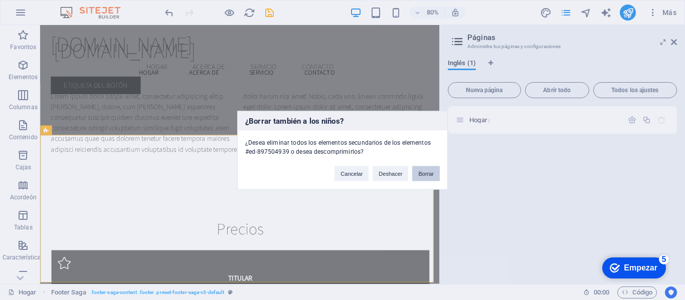
click at [416, 170] on button "Borrar" at bounding box center [426, 173] width 28 height 15
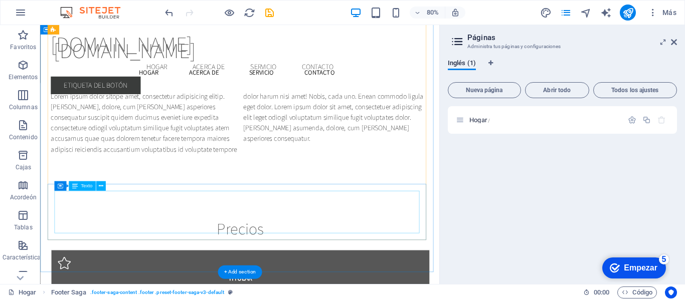
scroll to position [3686, 0]
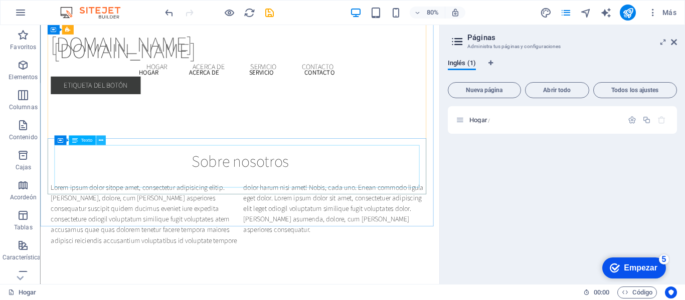
click at [96, 140] on button at bounding box center [101, 141] width 10 height 10
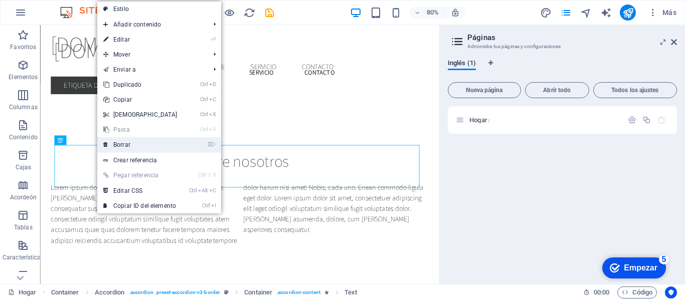
click at [129, 149] on link "⌦ Borrar" at bounding box center [140, 144] width 86 height 15
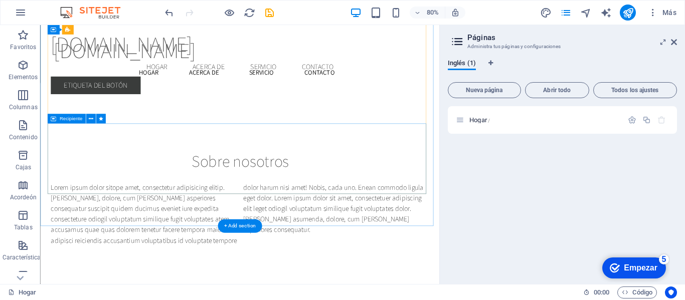
scroll to position [3704, 0]
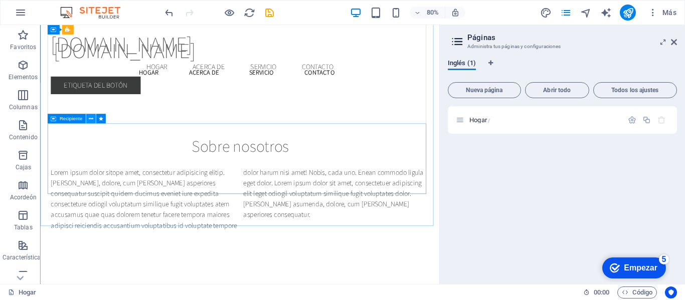
click at [92, 119] on icon at bounding box center [90, 119] width 5 height 9
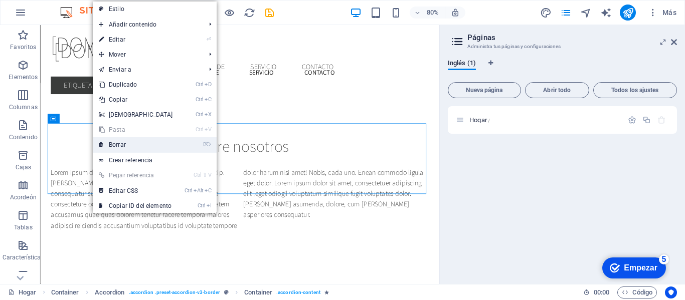
click at [100, 144] on icon at bounding box center [101, 144] width 5 height 15
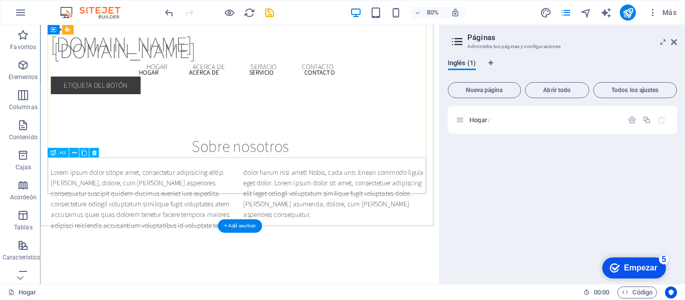
scroll to position [3616, 0]
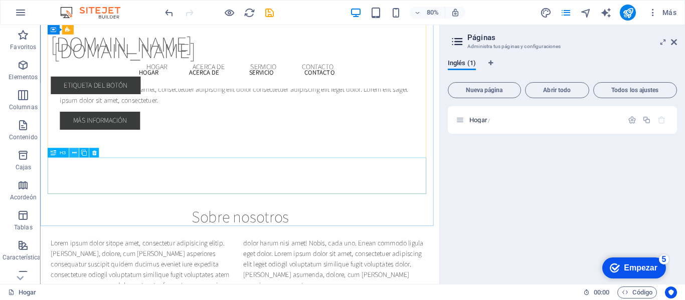
click at [75, 154] on icon at bounding box center [74, 153] width 5 height 9
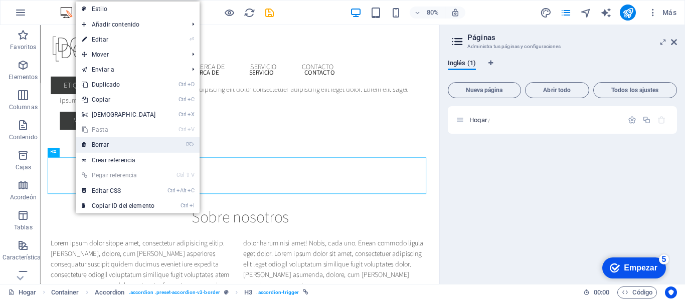
click at [96, 146] on font "Borrar" at bounding box center [100, 144] width 17 height 7
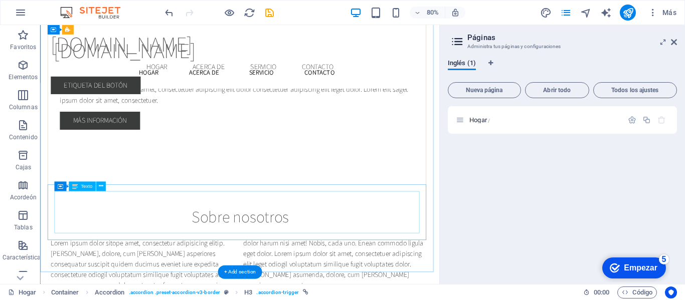
scroll to position [3570, 0]
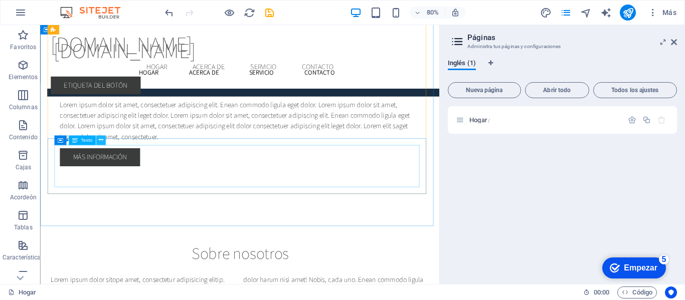
click at [100, 141] on icon at bounding box center [100, 140] width 5 height 9
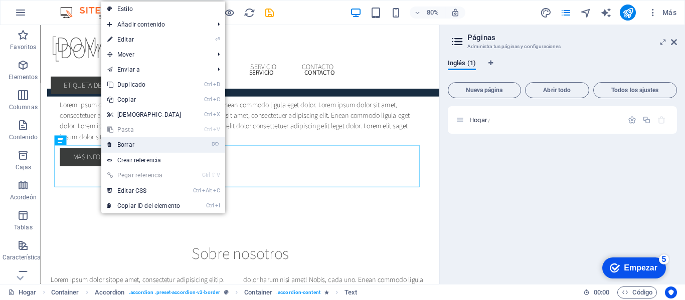
click at [128, 145] on font "Borrar" at bounding box center [125, 144] width 17 height 7
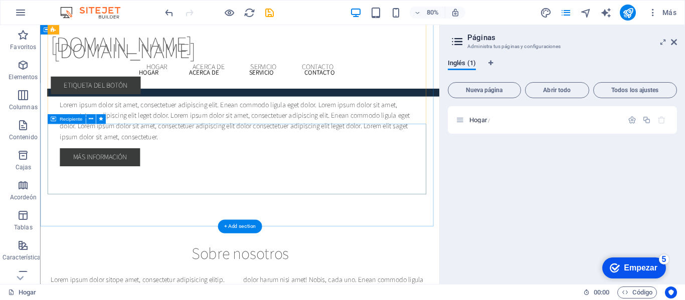
scroll to position [3588, 0]
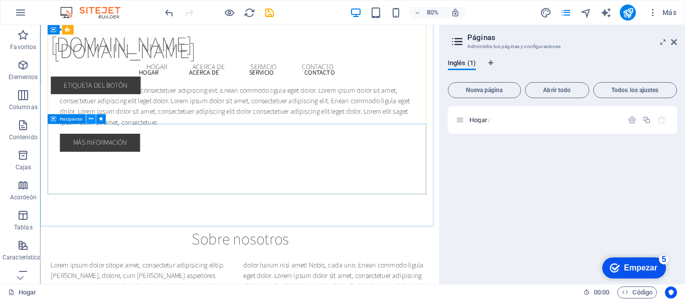
click at [94, 119] on button at bounding box center [91, 119] width 10 height 10
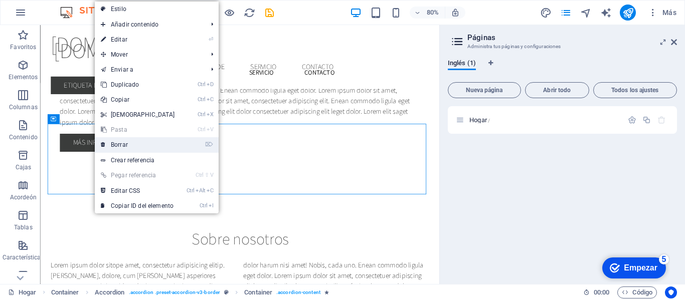
click at [126, 147] on font "Borrar" at bounding box center [119, 144] width 17 height 7
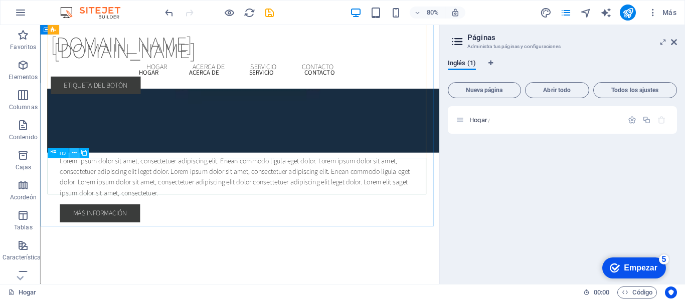
click at [72, 152] on icon at bounding box center [74, 153] width 5 height 9
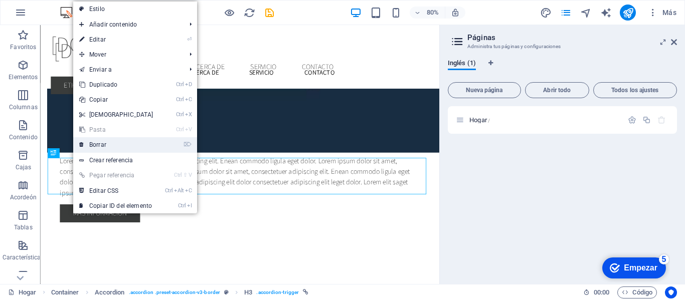
click at [93, 147] on font "Borrar" at bounding box center [97, 144] width 17 height 7
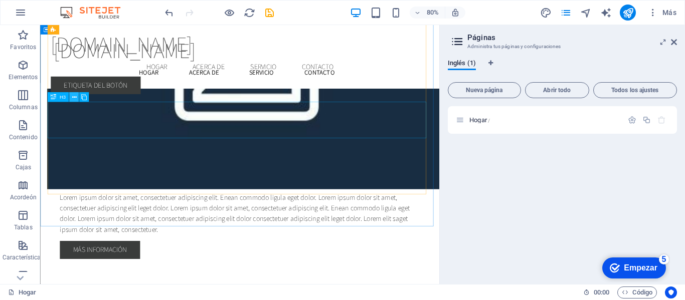
click at [73, 97] on icon at bounding box center [74, 97] width 5 height 9
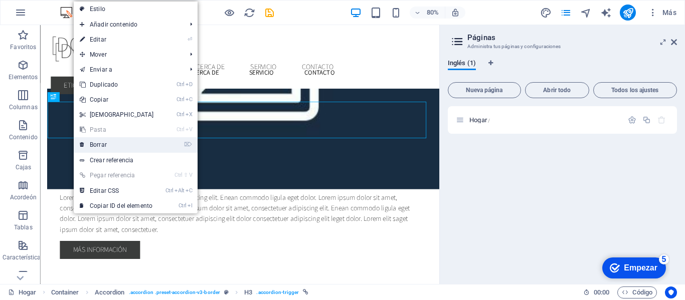
click at [94, 143] on font "Borrar" at bounding box center [98, 144] width 17 height 7
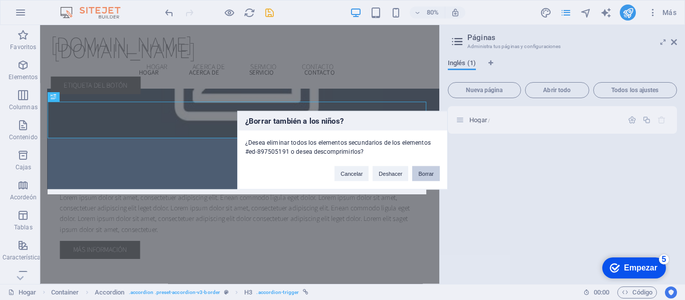
click at [427, 173] on font "Borrar" at bounding box center [426, 173] width 16 height 6
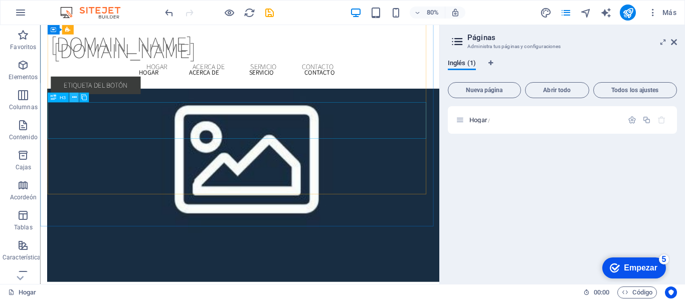
click at [75, 101] on icon at bounding box center [74, 97] width 5 height 9
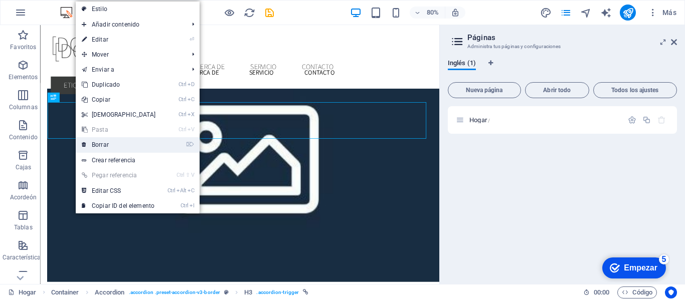
click at [99, 145] on font "Borrar" at bounding box center [100, 144] width 17 height 7
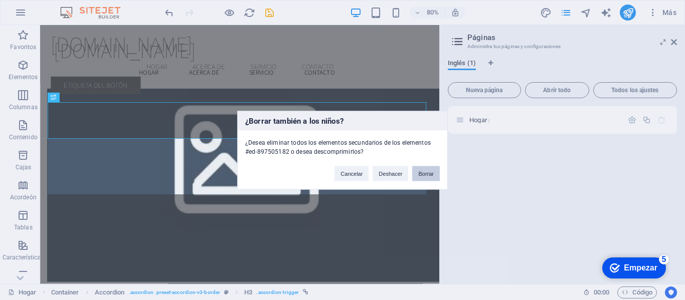
drag, startPoint x: 421, startPoint y: 174, endPoint x: 399, endPoint y: 197, distance: 31.2
click at [421, 174] on font "Borrar" at bounding box center [426, 173] width 16 height 6
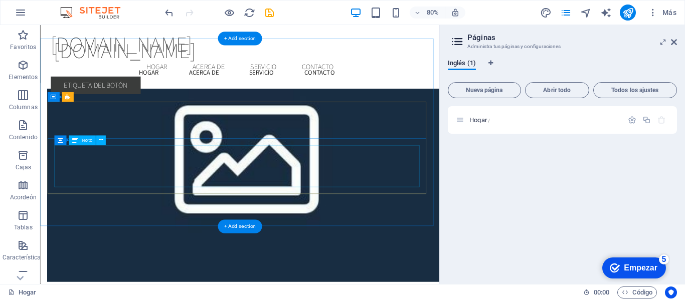
scroll to position [3223, 0]
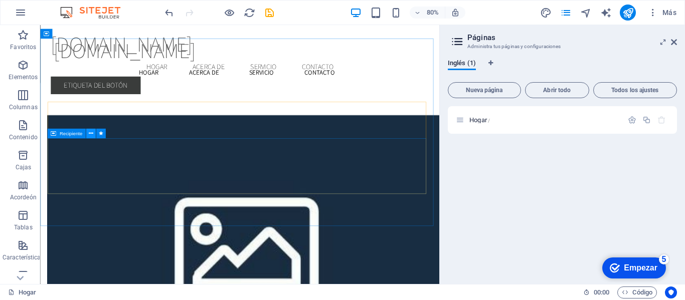
click at [93, 134] on icon at bounding box center [90, 133] width 5 height 9
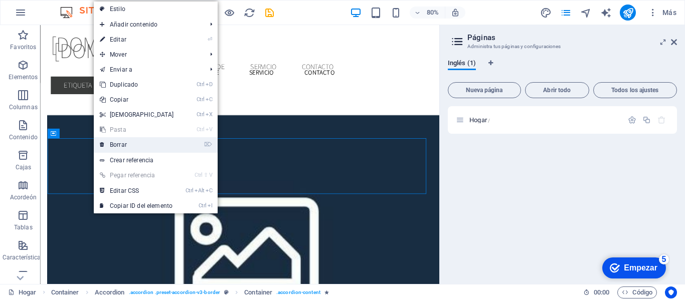
click at [131, 143] on link "⌦ Borrar" at bounding box center [137, 144] width 86 height 15
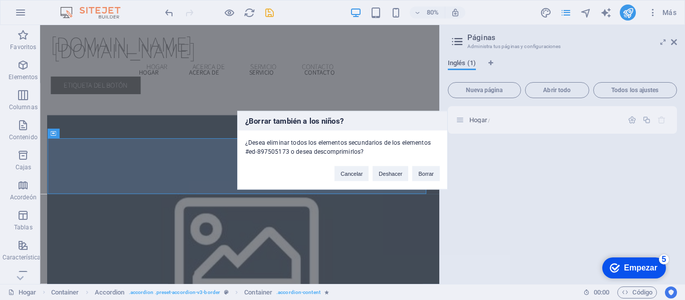
click at [443, 167] on div "Cancelar Deshacer Borrar" at bounding box center [387, 169] width 120 height 26
click at [438, 169] on button "Borrar" at bounding box center [426, 173] width 28 height 15
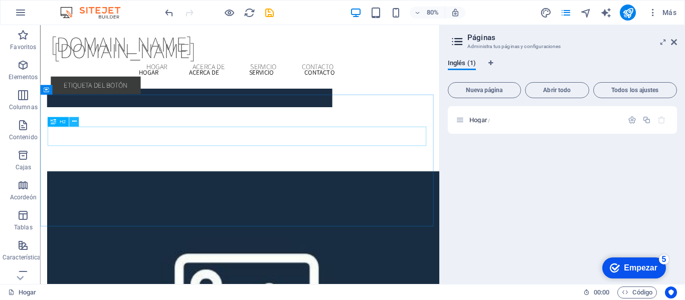
click at [76, 123] on icon at bounding box center [74, 122] width 5 height 9
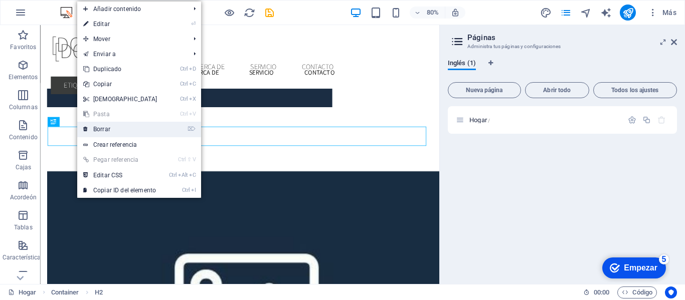
drag, startPoint x: 105, startPoint y: 132, endPoint x: 171, endPoint y: 133, distance: 65.7
click at [105, 132] on font "Borrar" at bounding box center [101, 129] width 17 height 7
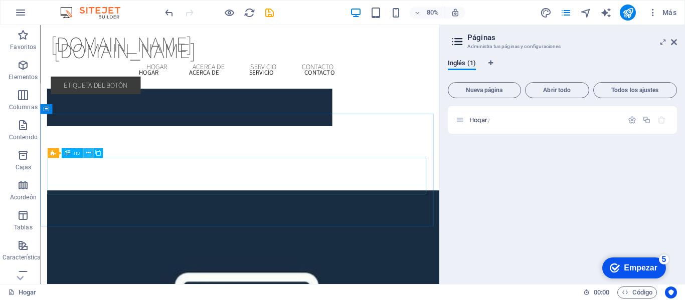
click at [86, 154] on icon at bounding box center [88, 153] width 5 height 9
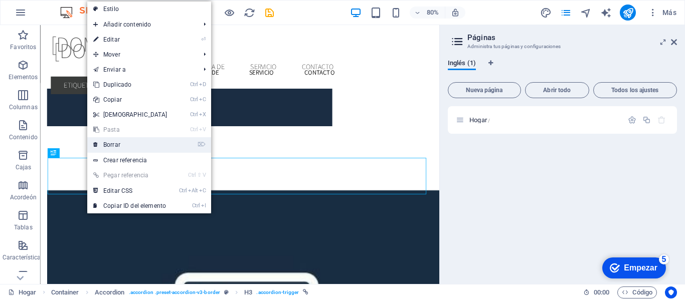
click at [111, 145] on font "Borrar" at bounding box center [111, 144] width 17 height 7
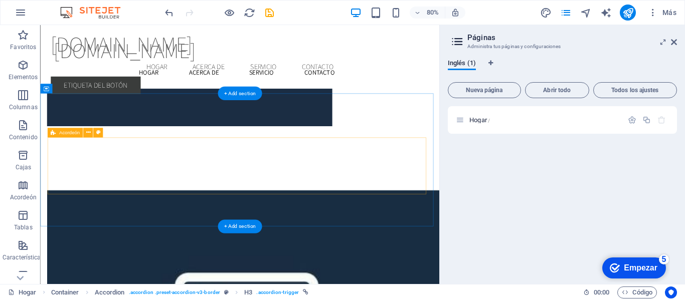
scroll to position [3155, 0]
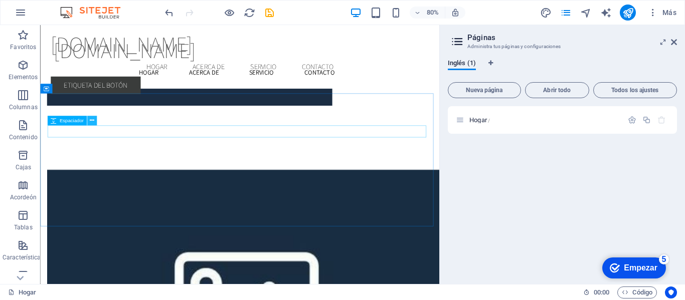
click at [92, 121] on icon at bounding box center [92, 121] width 5 height 9
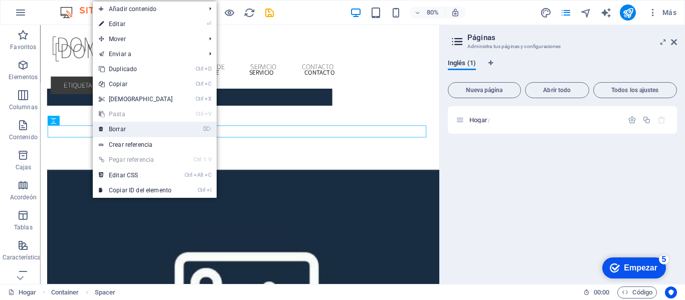
click at [127, 133] on link "⌦ Borrar" at bounding box center [136, 129] width 86 height 15
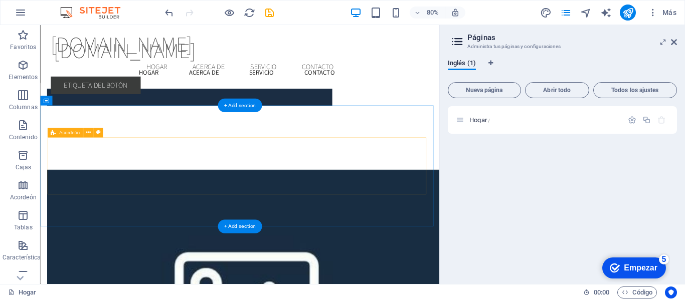
scroll to position [3140, 0]
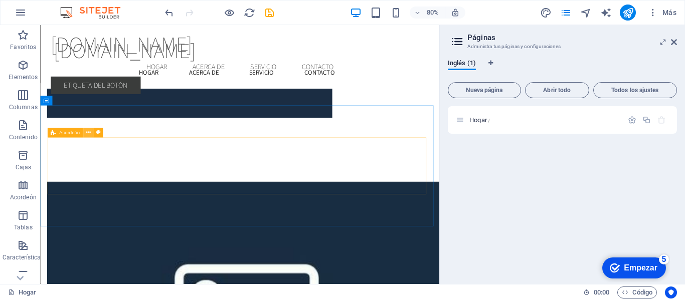
click at [90, 136] on icon at bounding box center [88, 133] width 5 height 9
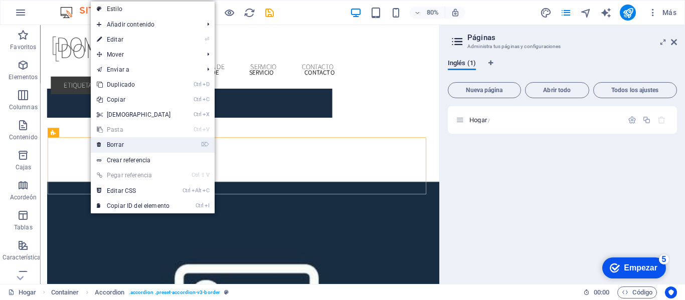
click at [124, 152] on li "⌦ Borrar" at bounding box center [153, 145] width 124 height 16
click at [124, 150] on link "⌦ Borrar" at bounding box center [134, 144] width 86 height 15
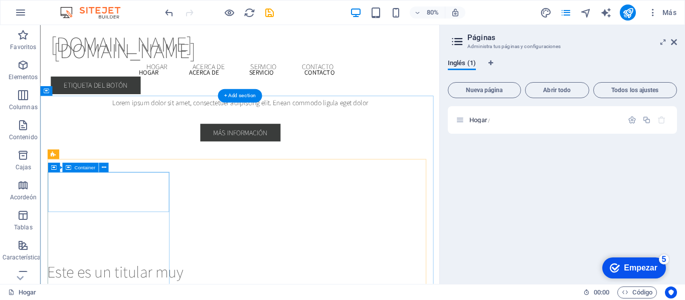
scroll to position [1678, 0]
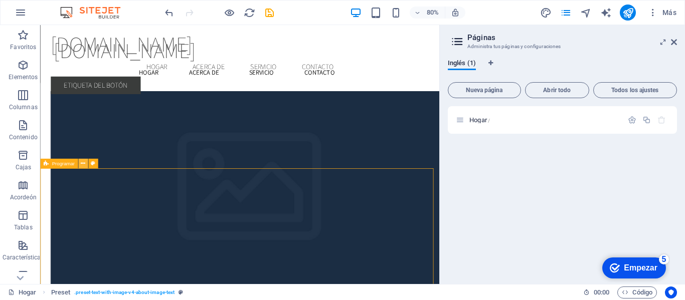
click at [80, 167] on button at bounding box center [83, 164] width 10 height 10
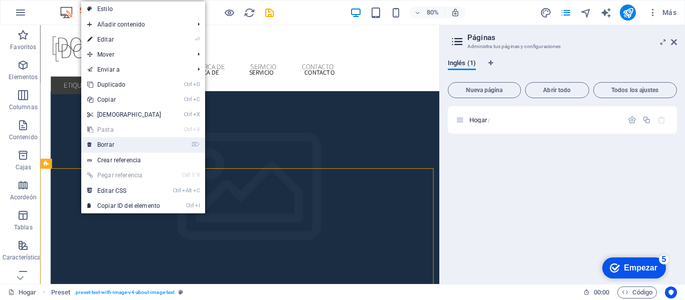
click at [126, 147] on link "⌦ Borrar" at bounding box center [124, 144] width 86 height 15
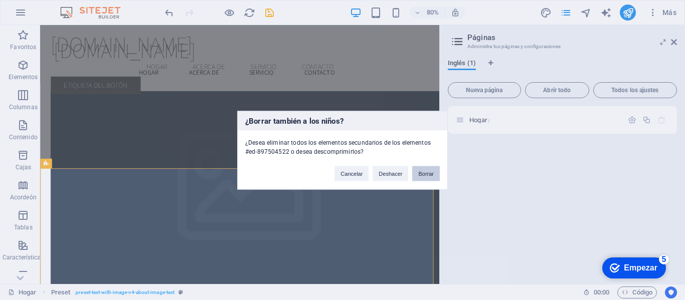
click at [421, 167] on button "Borrar" at bounding box center [426, 173] width 28 height 15
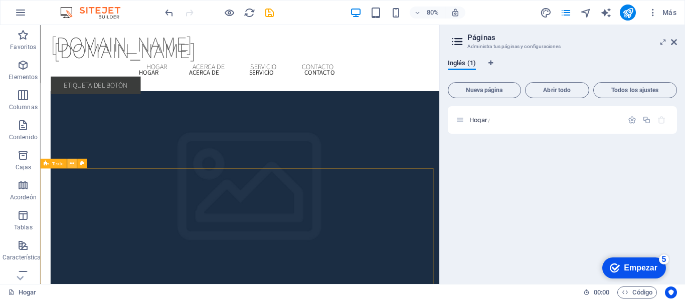
click at [73, 162] on icon at bounding box center [72, 163] width 5 height 9
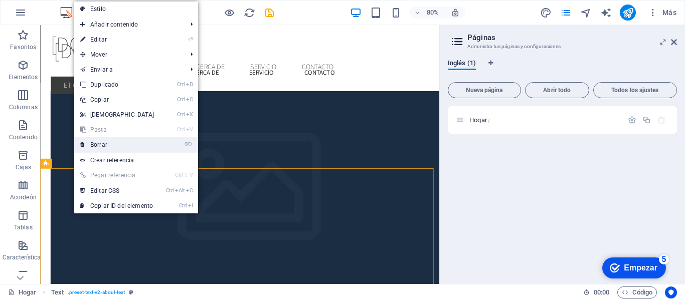
click at [114, 141] on link "⌦ Borrar" at bounding box center [117, 144] width 86 height 15
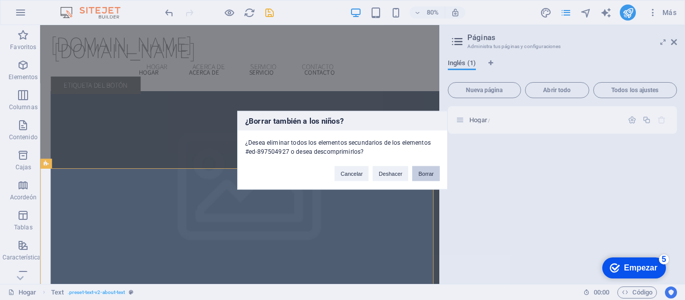
drag, startPoint x: 417, startPoint y: 170, endPoint x: 470, endPoint y: 182, distance: 54.9
click at [417, 170] on button "Borrar" at bounding box center [426, 173] width 28 height 15
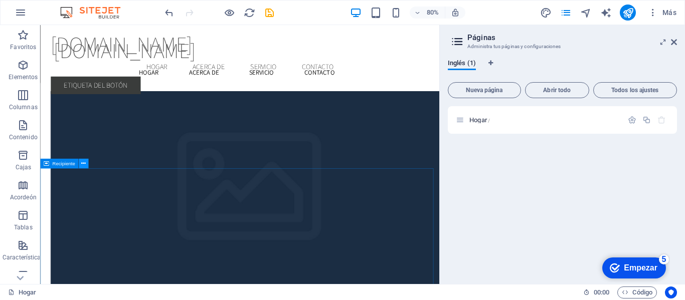
click at [83, 166] on icon at bounding box center [83, 163] width 5 height 9
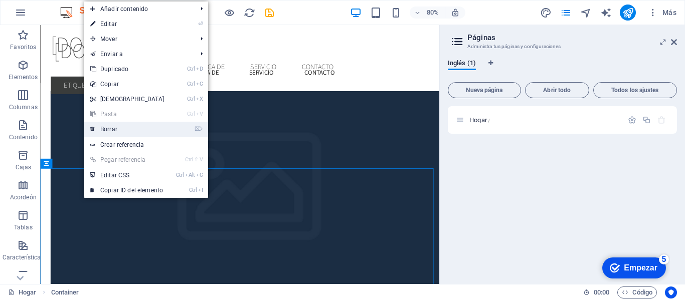
click at [130, 133] on link "⌦ Borrar" at bounding box center [127, 129] width 86 height 15
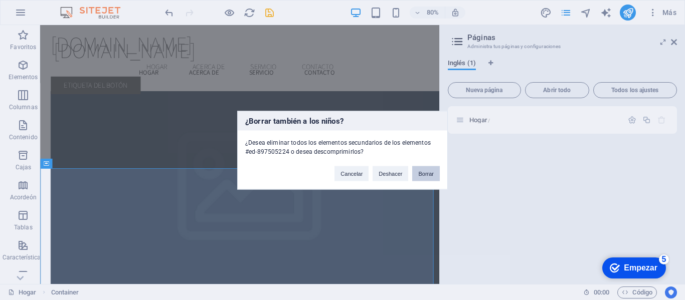
click at [418, 176] on button "Borrar" at bounding box center [426, 173] width 28 height 15
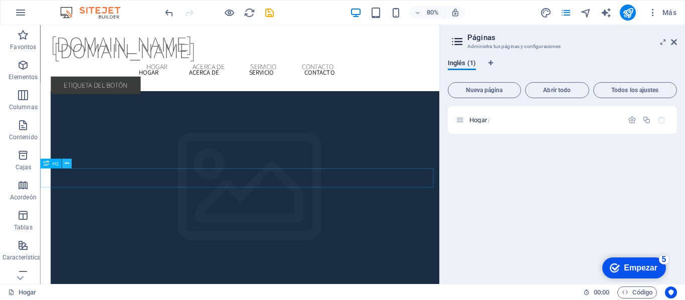
click at [64, 164] on button at bounding box center [67, 164] width 10 height 10
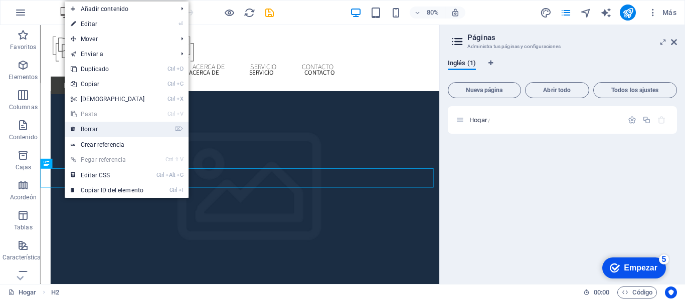
click at [94, 133] on link "⌦ Borrar" at bounding box center [108, 129] width 86 height 15
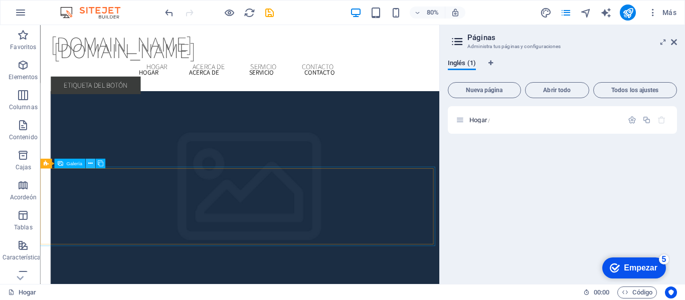
click at [89, 162] on icon at bounding box center [90, 163] width 5 height 9
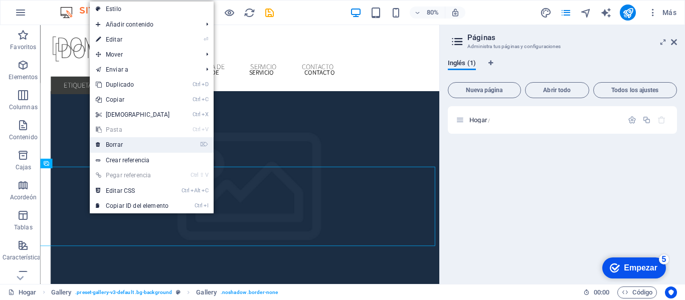
drag, startPoint x: 124, startPoint y: 148, endPoint x: 104, endPoint y: 153, distance: 20.1
click at [124, 148] on link "⌦ Borrar" at bounding box center [133, 144] width 86 height 15
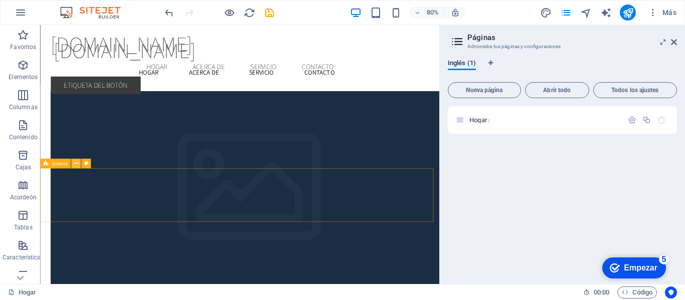
click at [75, 166] on icon at bounding box center [76, 163] width 5 height 9
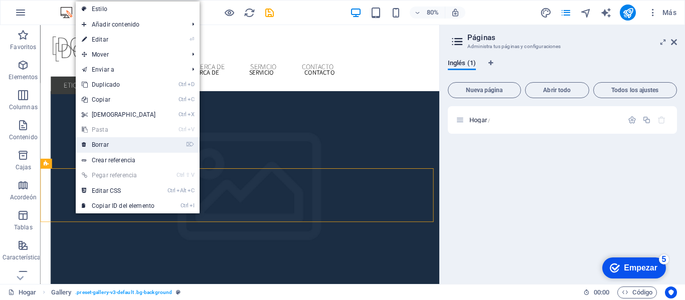
click at [110, 148] on link "⌦ Borrar" at bounding box center [119, 144] width 86 height 15
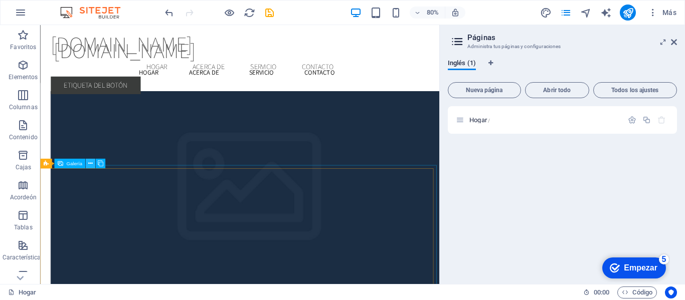
click at [90, 164] on icon at bounding box center [90, 163] width 5 height 9
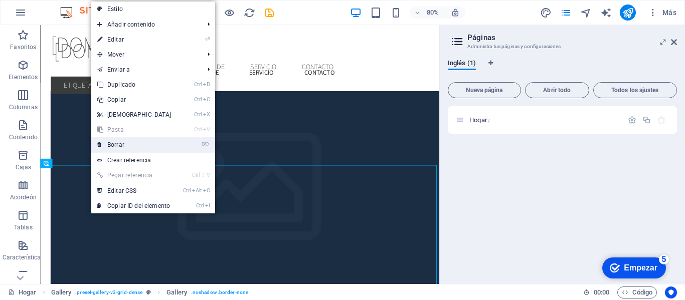
click at [121, 146] on font "Borrar" at bounding box center [115, 144] width 17 height 7
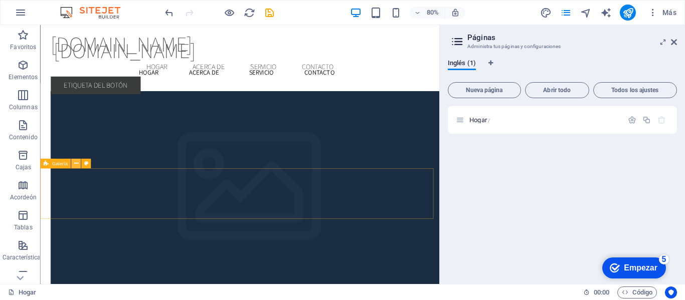
click at [79, 164] on button at bounding box center [76, 164] width 10 height 10
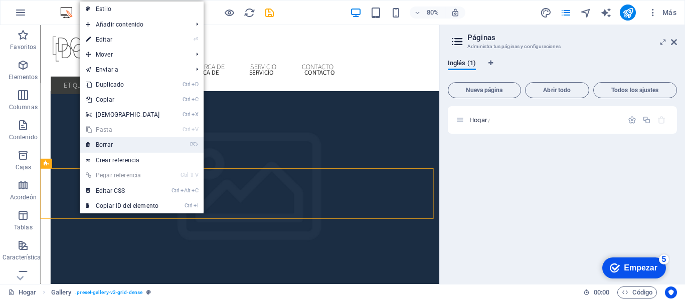
drag, startPoint x: 101, startPoint y: 149, endPoint x: 88, endPoint y: 159, distance: 16.4
click at [101, 149] on link "⌦ Borrar" at bounding box center [123, 144] width 86 height 15
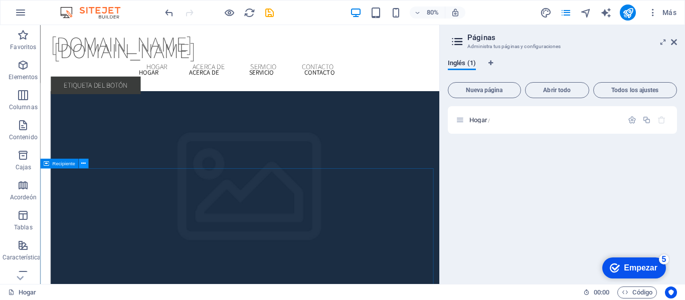
click at [82, 166] on icon at bounding box center [83, 163] width 5 height 9
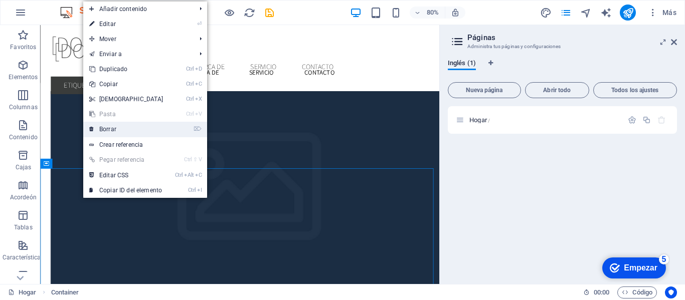
click at [104, 134] on link "⌦ Borrar" at bounding box center [126, 129] width 86 height 15
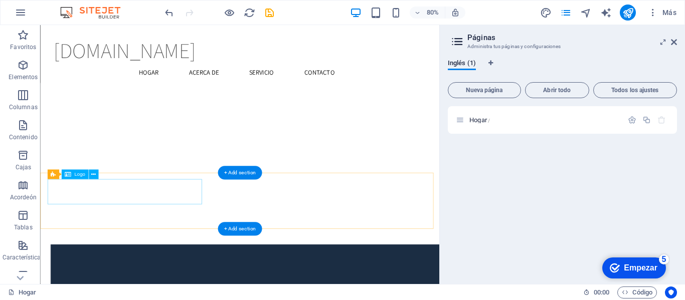
scroll to position [1287, 0]
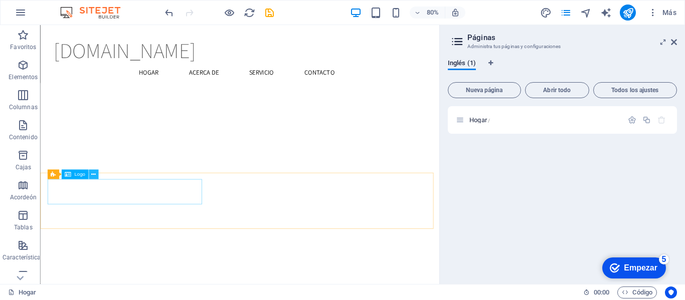
click at [96, 176] on icon at bounding box center [93, 174] width 5 height 9
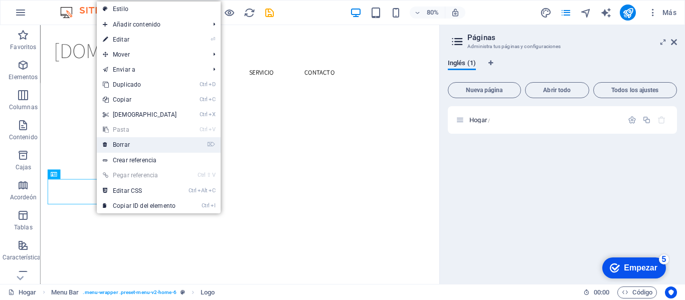
click at [118, 147] on font "Borrar" at bounding box center [121, 144] width 17 height 7
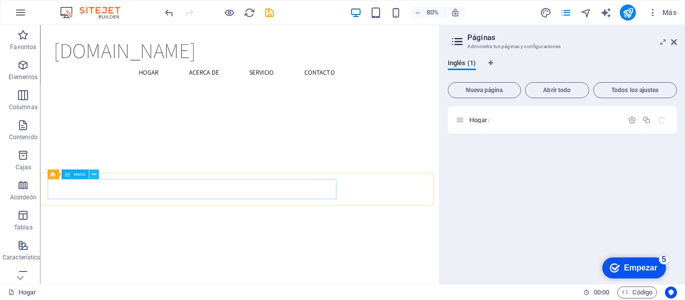
click at [91, 176] on button at bounding box center [94, 175] width 10 height 10
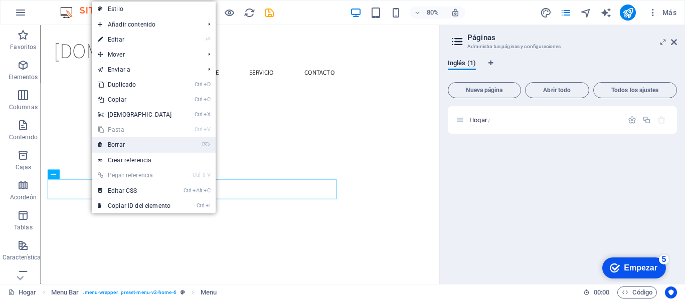
click at [118, 145] on font "Borrar" at bounding box center [116, 144] width 17 height 7
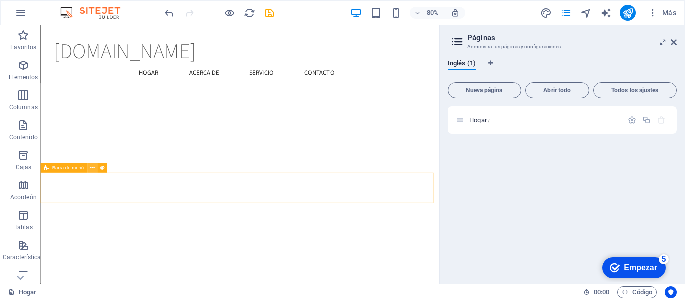
click at [93, 168] on icon at bounding box center [92, 168] width 5 height 9
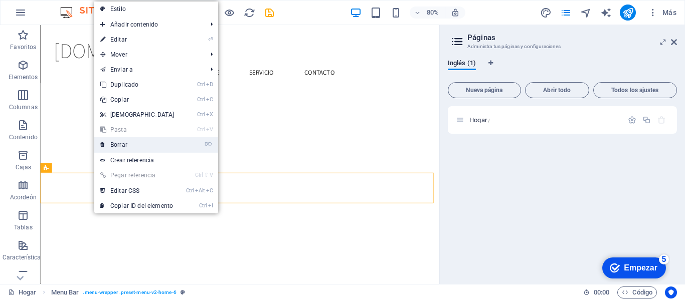
click at [112, 150] on link "⌦ Borrar" at bounding box center [137, 144] width 86 height 15
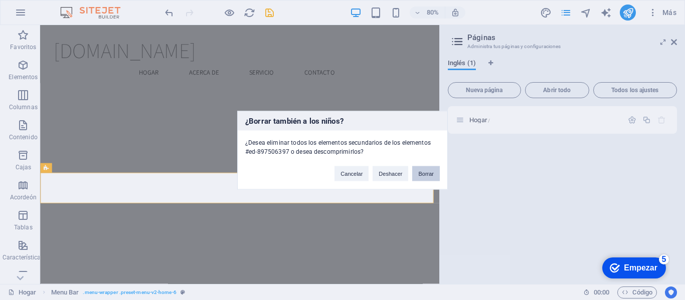
click at [426, 172] on font "Borrar" at bounding box center [426, 173] width 16 height 6
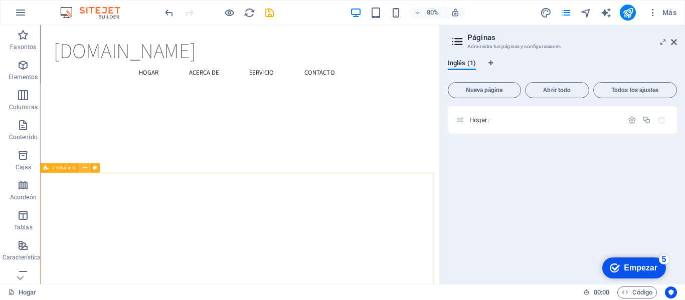
click at [87, 171] on icon at bounding box center [85, 168] width 5 height 9
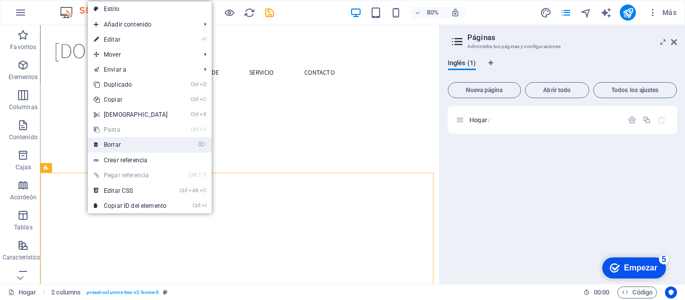
click at [114, 144] on font "Borrar" at bounding box center [112, 144] width 17 height 7
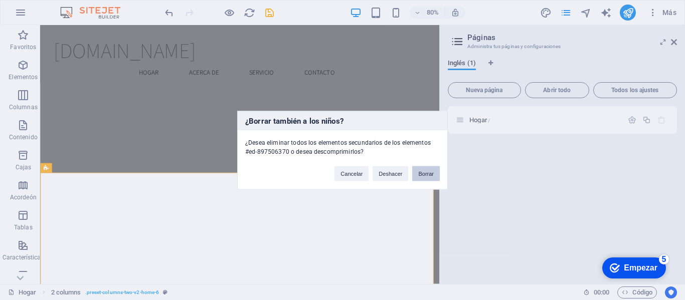
click at [425, 173] on font "Borrar" at bounding box center [426, 173] width 16 height 6
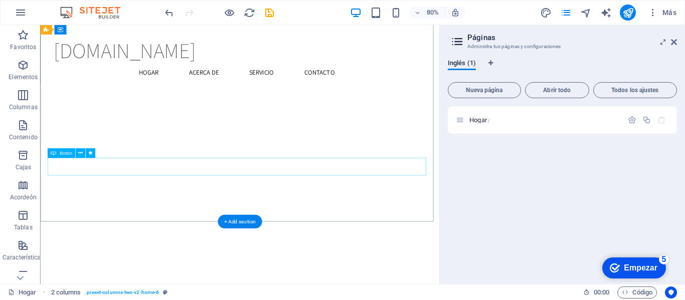
scroll to position [1134, 0]
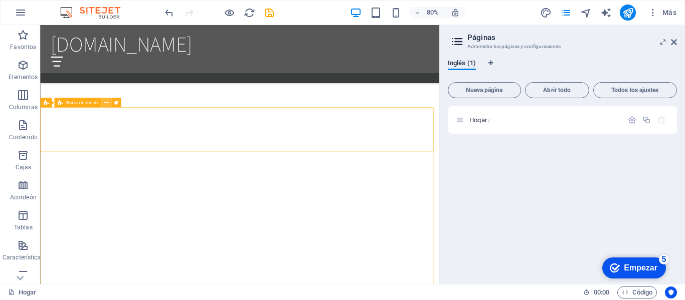
click at [104, 104] on icon at bounding box center [106, 103] width 5 height 9
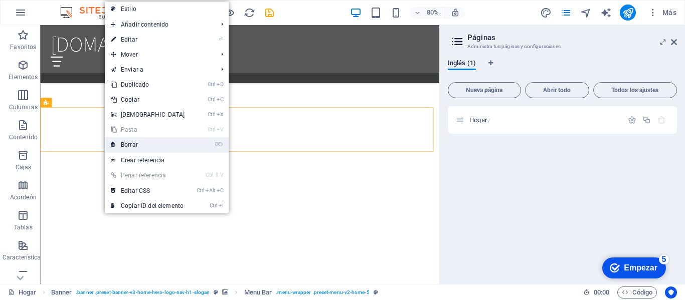
click at [135, 139] on link "⌦ Borrar" at bounding box center [148, 144] width 86 height 15
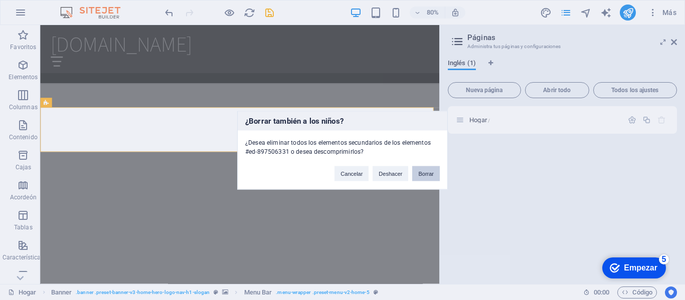
click at [419, 176] on button "Borrar" at bounding box center [426, 173] width 28 height 15
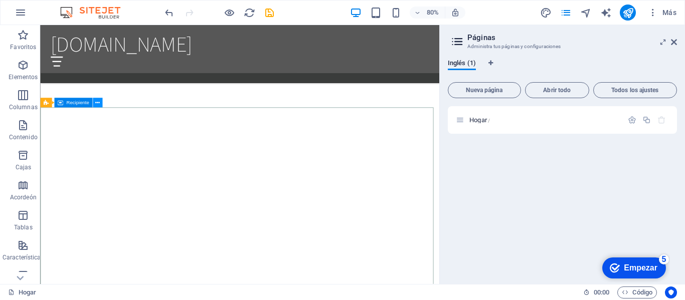
click at [97, 104] on icon at bounding box center [97, 103] width 5 height 9
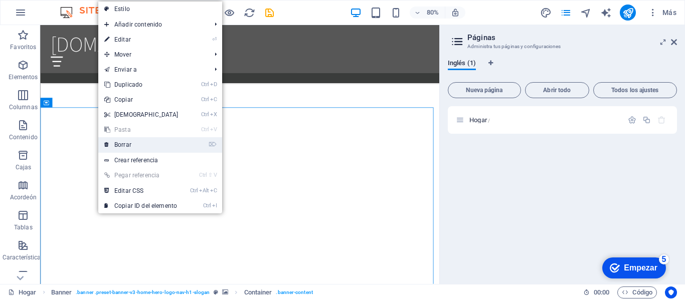
click at [130, 140] on link "⌦ Borrar" at bounding box center [141, 144] width 86 height 15
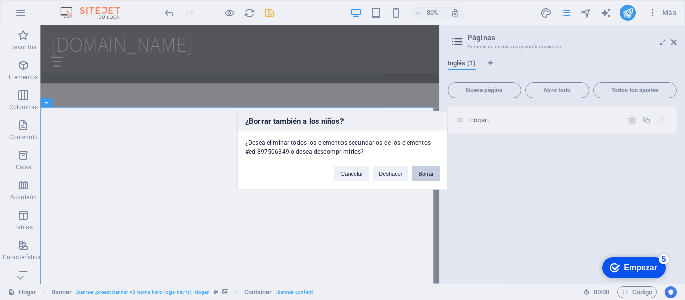
click at [425, 175] on font "Borrar" at bounding box center [426, 173] width 16 height 6
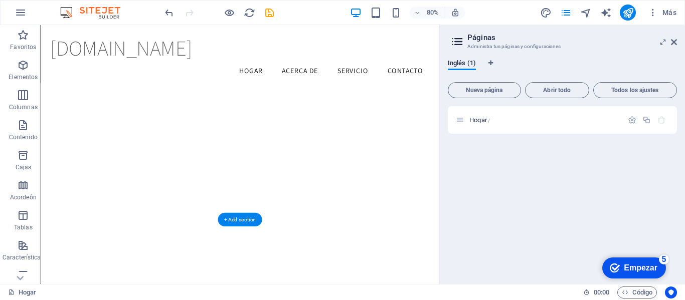
scroll to position [946, 0]
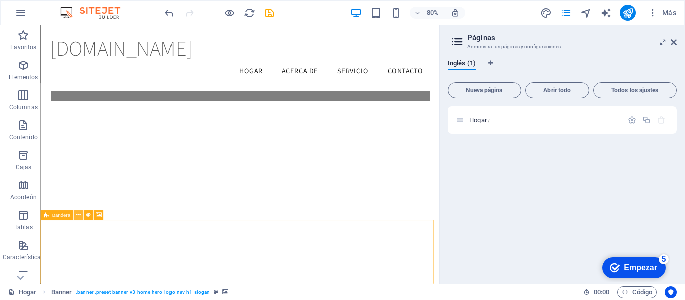
click at [79, 217] on icon at bounding box center [78, 215] width 5 height 9
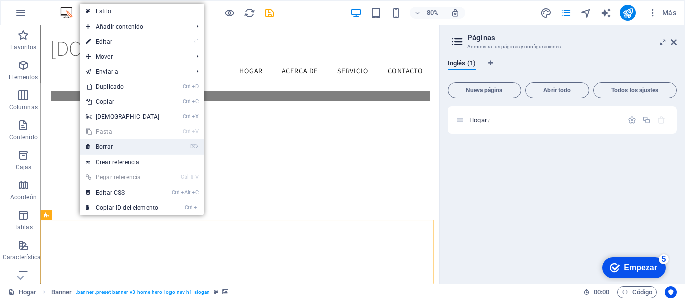
click at [123, 144] on link "⌦ Borrar" at bounding box center [123, 146] width 86 height 15
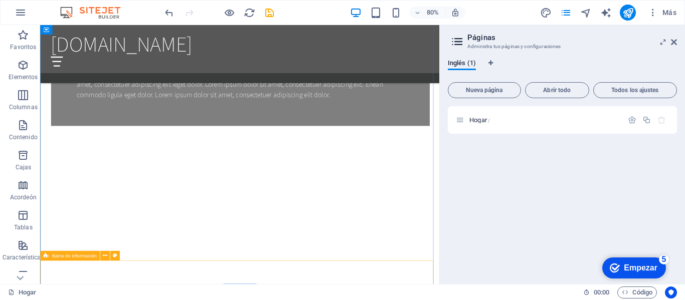
scroll to position [976, 0]
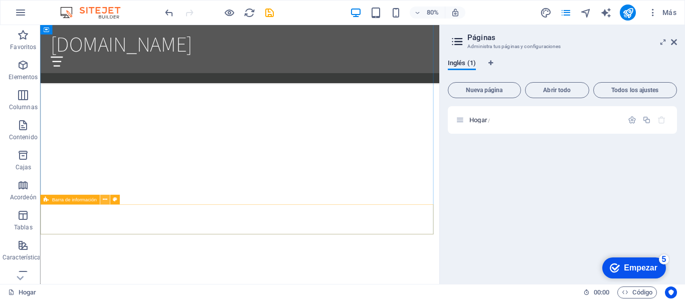
click at [106, 204] on button at bounding box center [105, 200] width 10 height 10
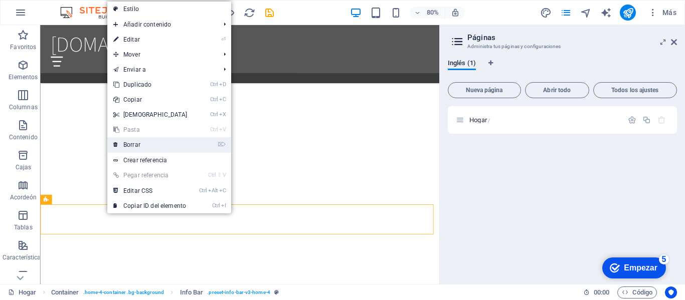
click at [145, 148] on link "⌦ Borrar" at bounding box center [150, 144] width 86 height 15
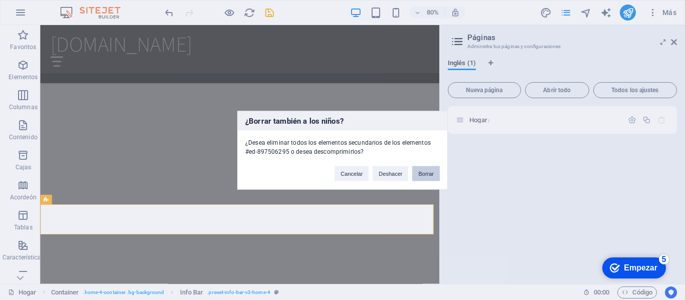
drag, startPoint x: 428, startPoint y: 174, endPoint x: 276, endPoint y: 229, distance: 161.7
click at [428, 174] on font "Borrar" at bounding box center [426, 173] width 16 height 6
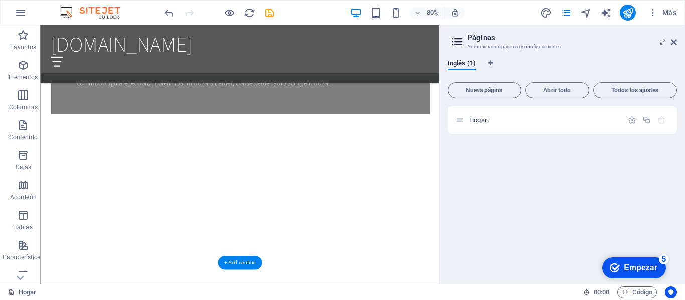
scroll to position [908, 0]
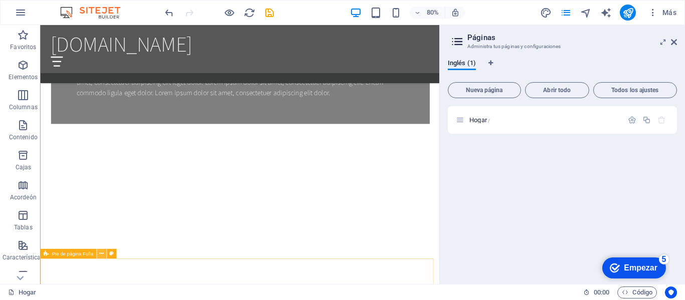
click at [102, 255] on icon at bounding box center [101, 254] width 5 height 9
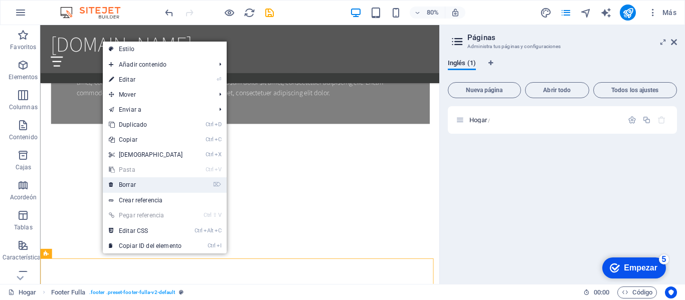
click at [165, 186] on link "⌦ Borrar" at bounding box center [146, 184] width 86 height 15
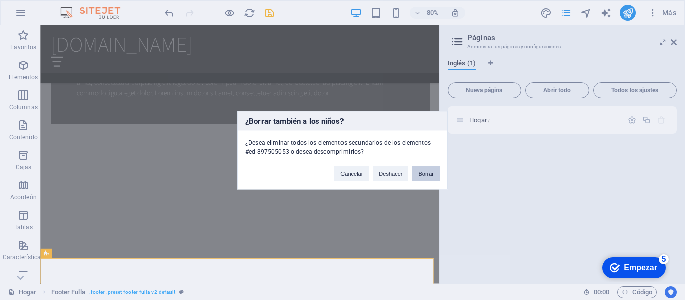
click at [427, 168] on button "Borrar" at bounding box center [426, 173] width 28 height 15
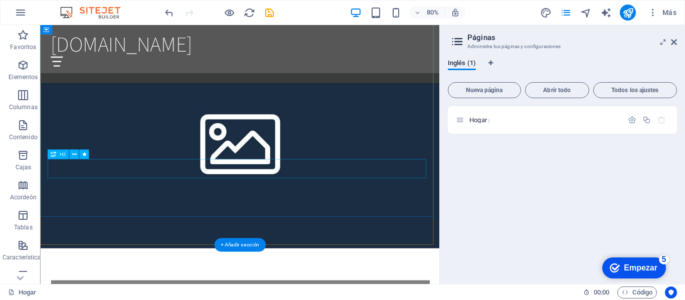
scroll to position [596, 0]
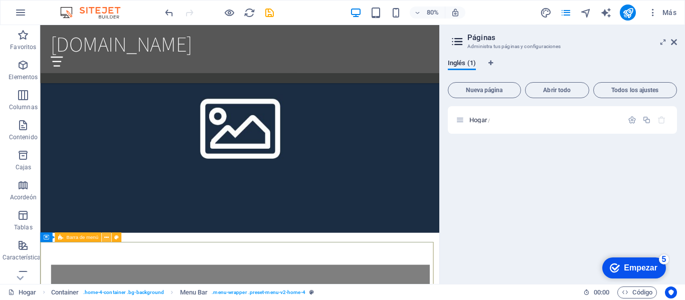
click at [106, 239] on icon at bounding box center [106, 238] width 5 height 9
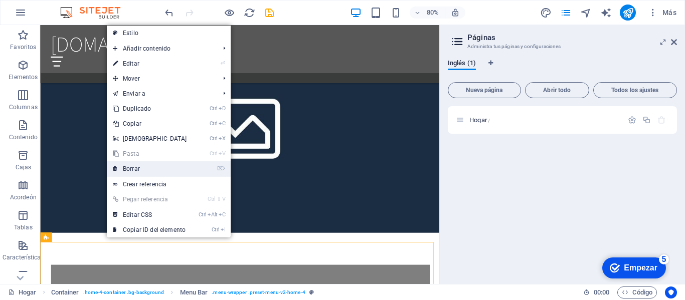
click at [141, 167] on link "⌦ Borrar" at bounding box center [150, 168] width 86 height 15
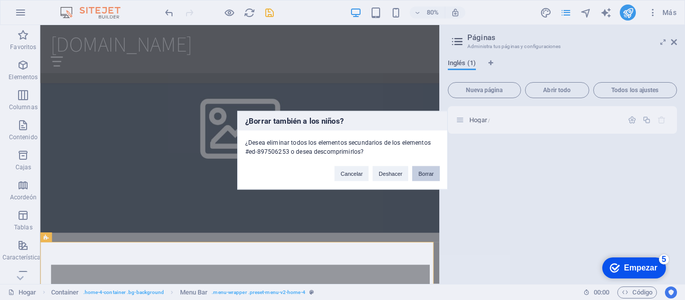
click at [418, 167] on button "Borrar" at bounding box center [426, 173] width 28 height 15
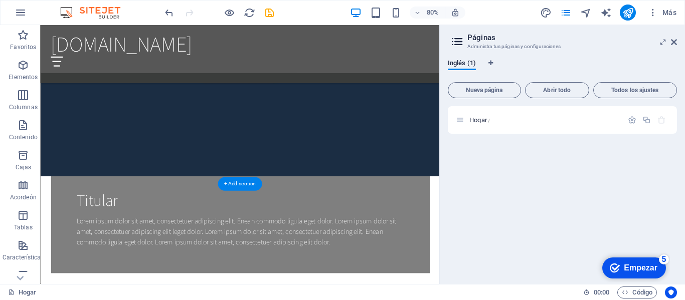
scroll to position [658, 0]
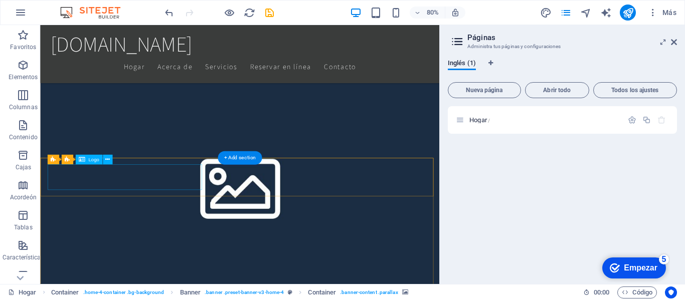
scroll to position [367, 0]
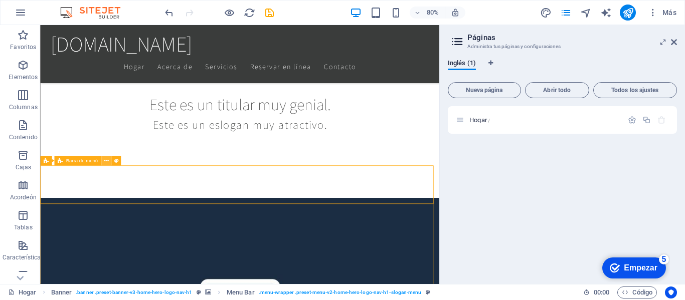
click at [105, 162] on icon at bounding box center [106, 161] width 5 height 9
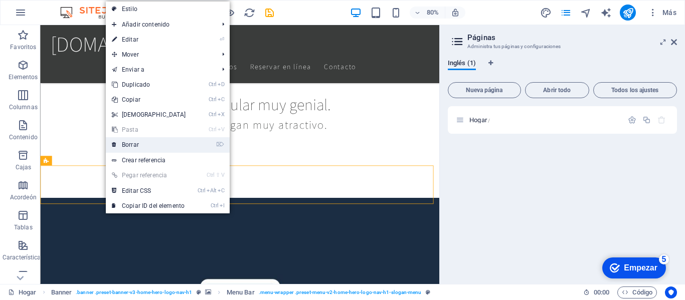
click at [130, 148] on font "Borrar" at bounding box center [130, 144] width 17 height 7
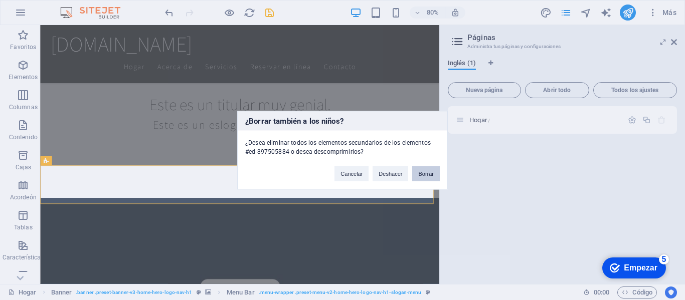
click at [431, 177] on button "Borrar" at bounding box center [426, 173] width 28 height 15
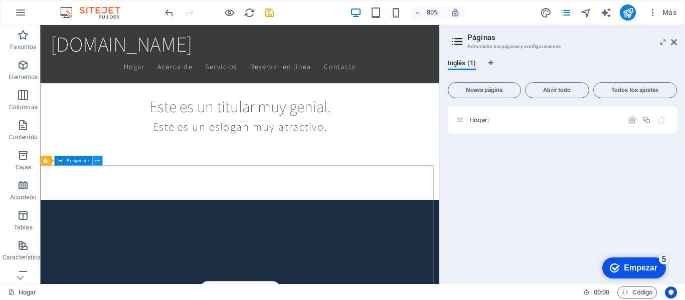
click at [98, 165] on icon at bounding box center [97, 161] width 5 height 9
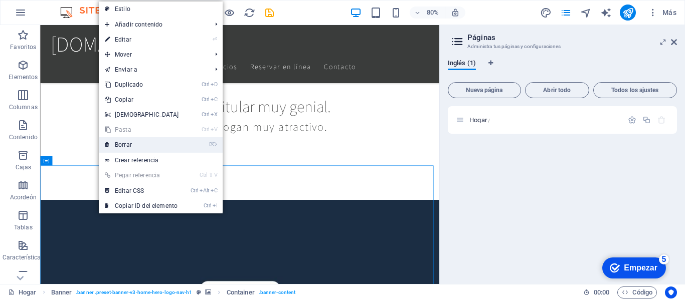
click at [127, 147] on font "Borrar" at bounding box center [123, 144] width 17 height 7
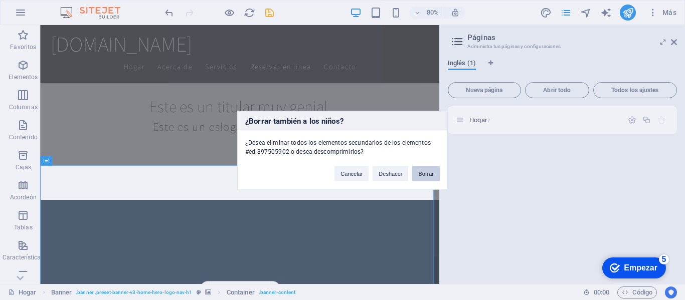
click at [426, 171] on font "Borrar" at bounding box center [426, 173] width 16 height 6
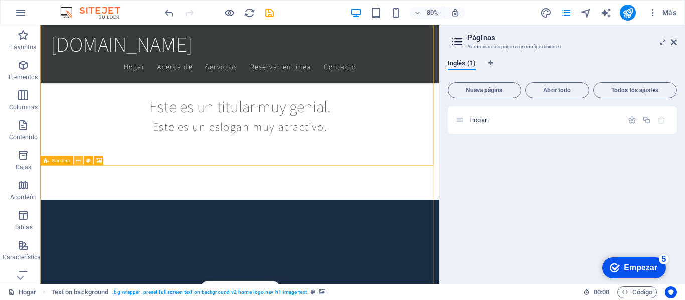
click at [80, 159] on icon at bounding box center [78, 161] width 5 height 9
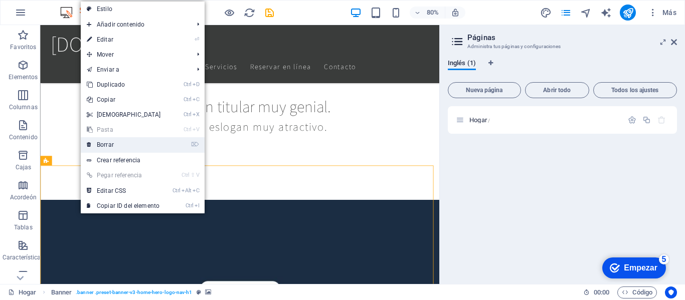
drag, startPoint x: 112, startPoint y: 148, endPoint x: 184, endPoint y: 159, distance: 73.1
click at [112, 148] on font "Borrar" at bounding box center [105, 144] width 17 height 7
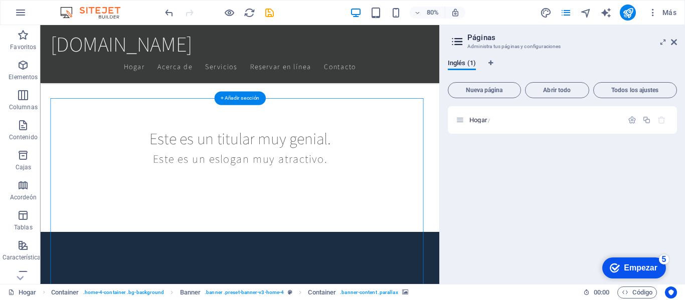
scroll to position [485, 0]
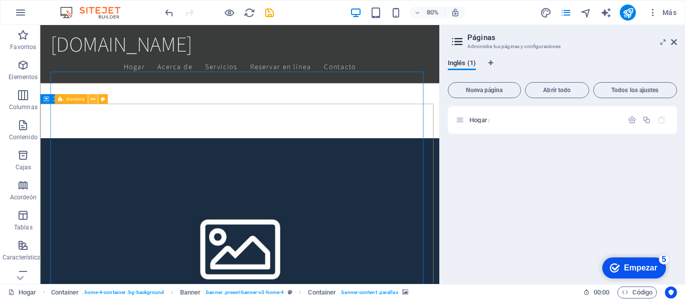
click at [96, 101] on button at bounding box center [93, 100] width 10 height 10
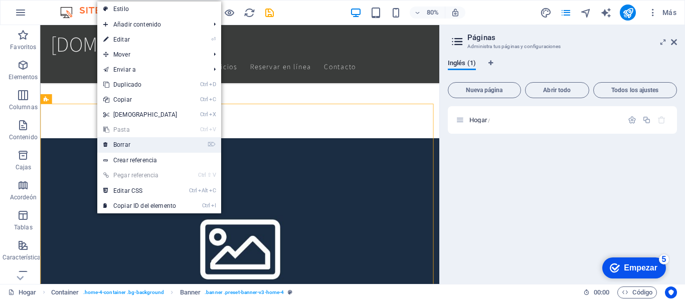
click at [129, 140] on link "⌦ Borrar" at bounding box center [140, 144] width 86 height 15
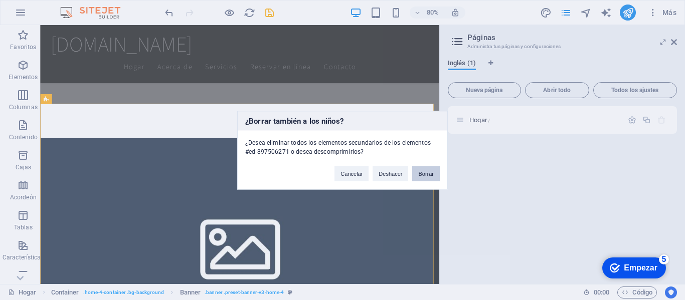
click at [416, 169] on button "Borrar" at bounding box center [426, 173] width 28 height 15
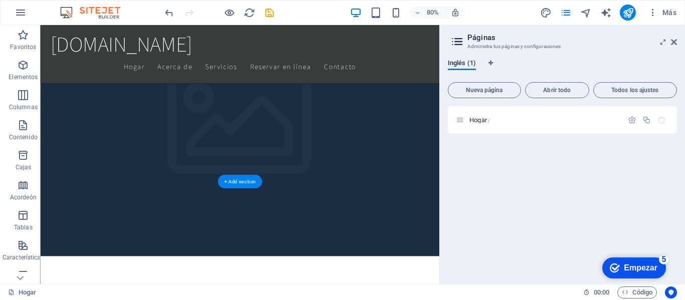
scroll to position [141, 0]
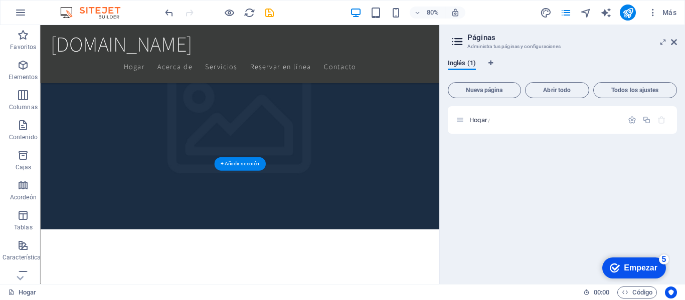
click at [94, 196] on figure at bounding box center [289, 119] width 499 height 324
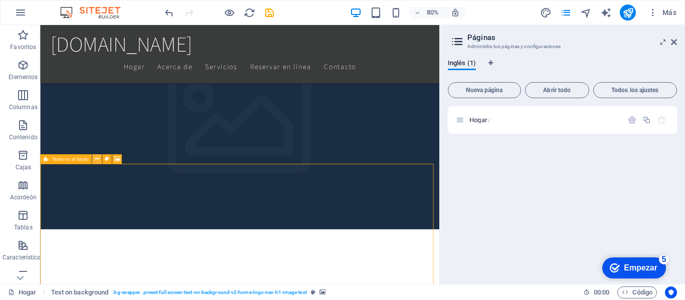
click at [100, 161] on button at bounding box center [97, 159] width 10 height 10
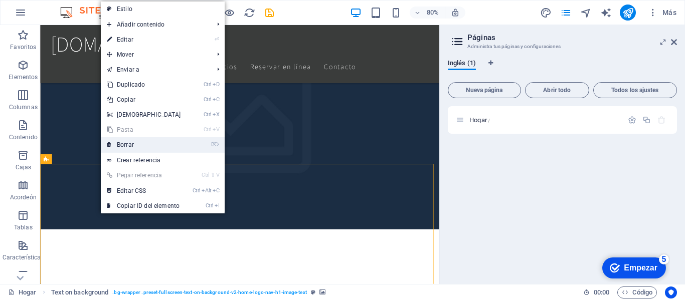
click at [125, 146] on font "Borrar" at bounding box center [125, 144] width 17 height 7
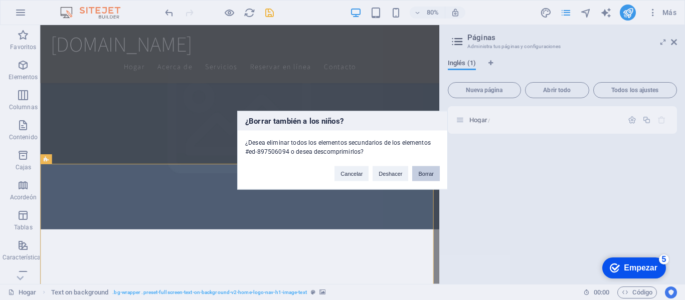
click at [416, 173] on button "Borrar" at bounding box center [426, 173] width 28 height 15
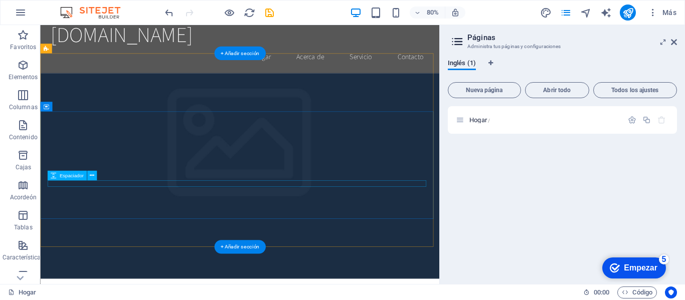
scroll to position [37, 0]
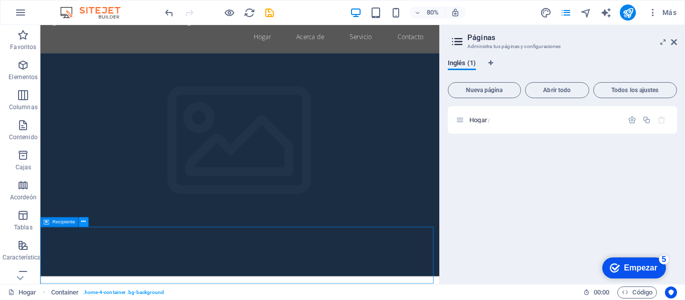
click at [86, 223] on icon at bounding box center [83, 222] width 5 height 9
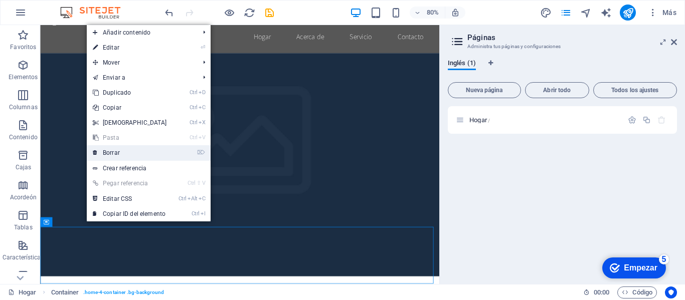
click at [124, 152] on link "⌦ Borrar" at bounding box center [130, 152] width 86 height 15
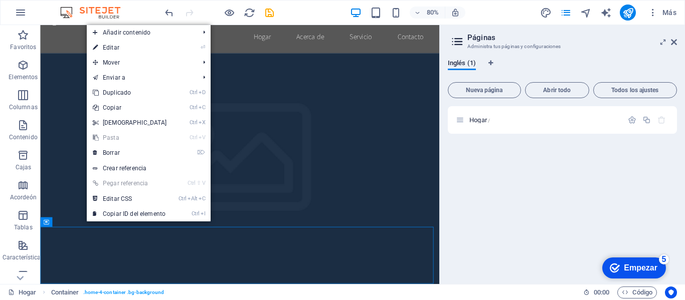
scroll to position [0, 0]
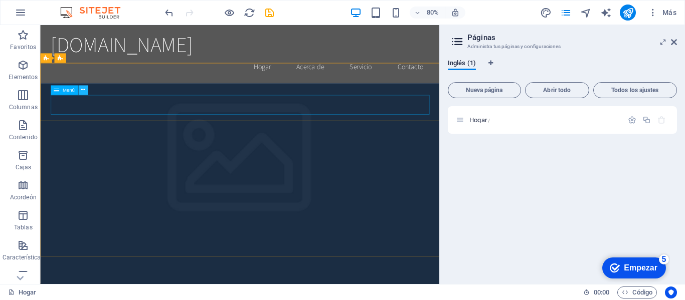
click at [83, 94] on icon at bounding box center [83, 90] width 5 height 9
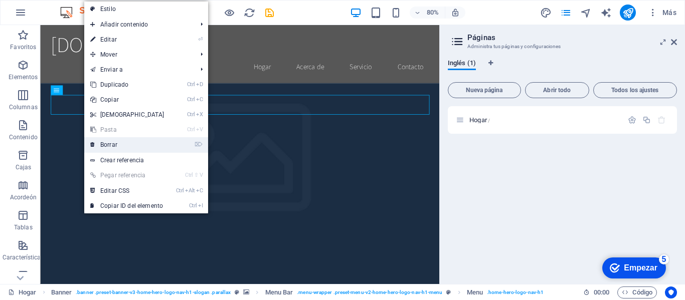
click at [111, 141] on link "⌦ Borrar" at bounding box center [127, 144] width 86 height 15
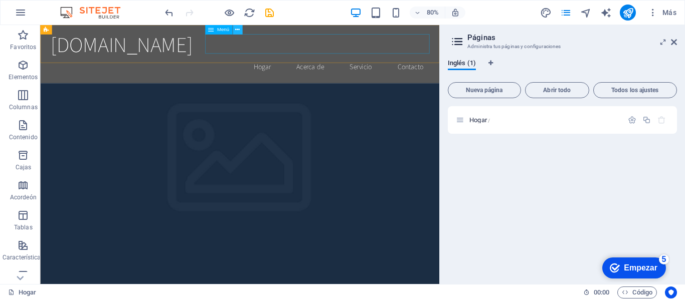
click at [239, 33] on icon at bounding box center [237, 30] width 5 height 9
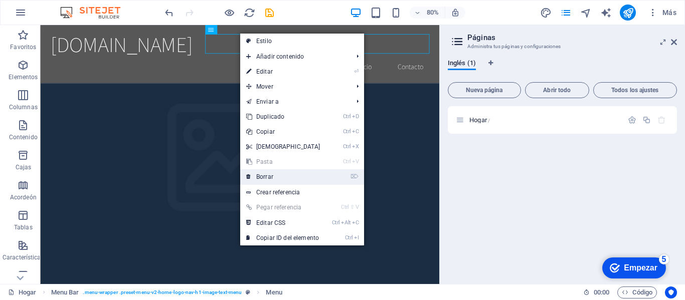
click at [269, 178] on font "Borrar" at bounding box center [264, 176] width 17 height 7
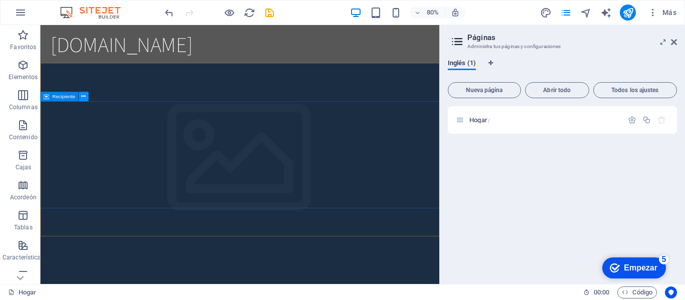
click at [84, 97] on icon at bounding box center [83, 97] width 5 height 9
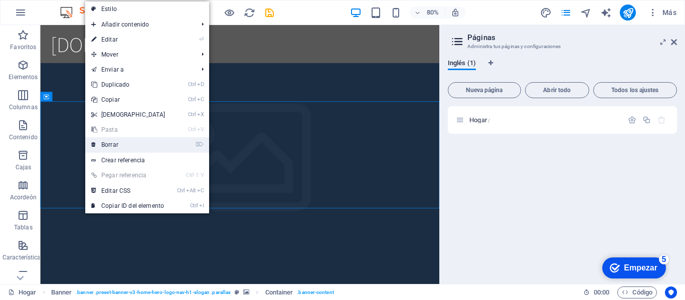
click at [116, 138] on link "⌦ Borrar" at bounding box center [128, 144] width 86 height 15
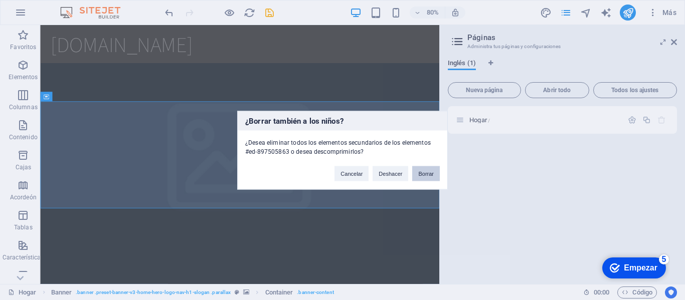
drag, startPoint x: 422, startPoint y: 170, endPoint x: 399, endPoint y: 178, distance: 24.4
click at [422, 170] on button "Borrar" at bounding box center [426, 173] width 28 height 15
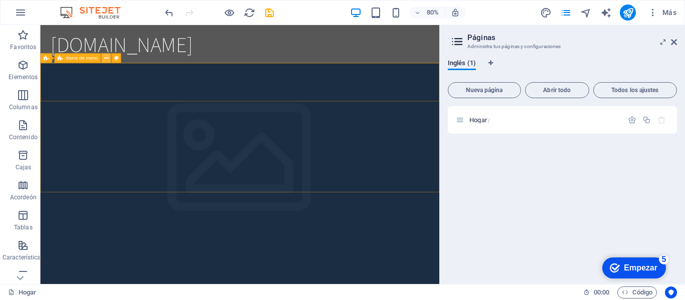
click at [104, 61] on icon at bounding box center [106, 58] width 5 height 9
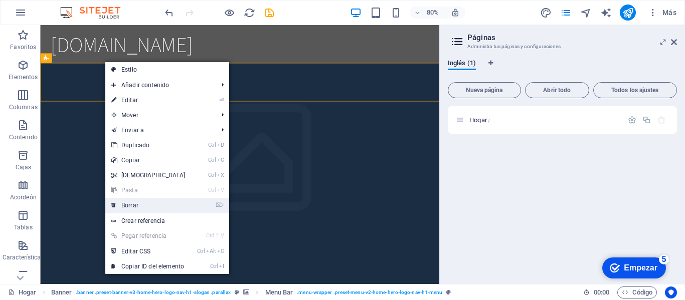
click at [149, 201] on link "⌦ Borrar" at bounding box center [148, 205] width 86 height 15
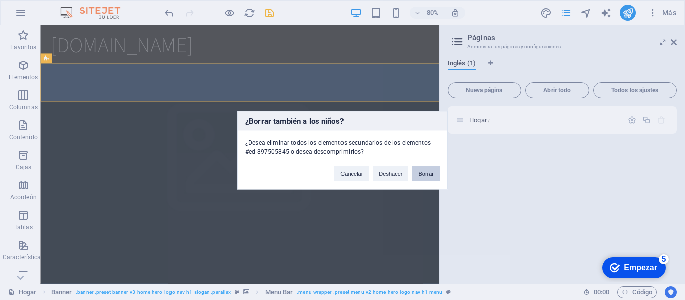
click at [421, 174] on font "Borrar" at bounding box center [426, 173] width 16 height 6
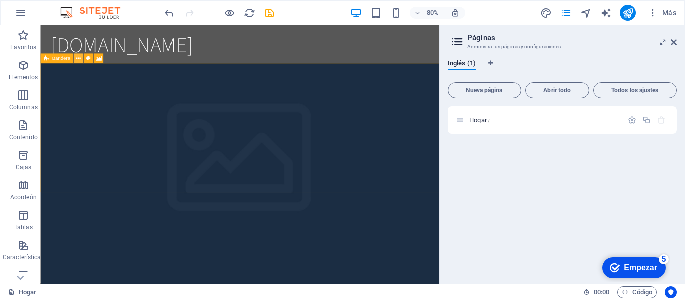
click at [81, 60] on icon at bounding box center [78, 58] width 5 height 9
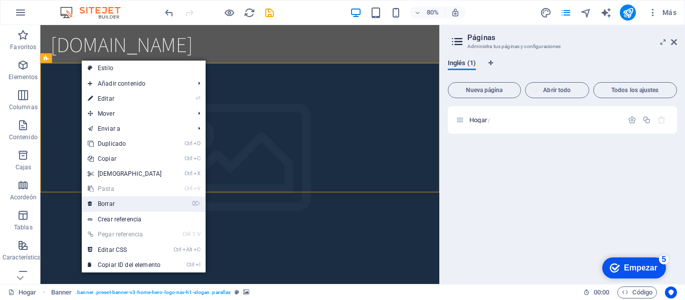
click at [124, 200] on link "⌦ Borrar" at bounding box center [125, 204] width 86 height 15
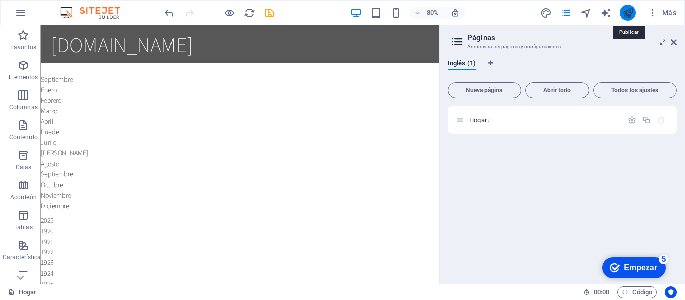
click at [633, 13] on icon "publicar" at bounding box center [628, 13] width 12 height 12
